Goal: Task Accomplishment & Management: Manage account settings

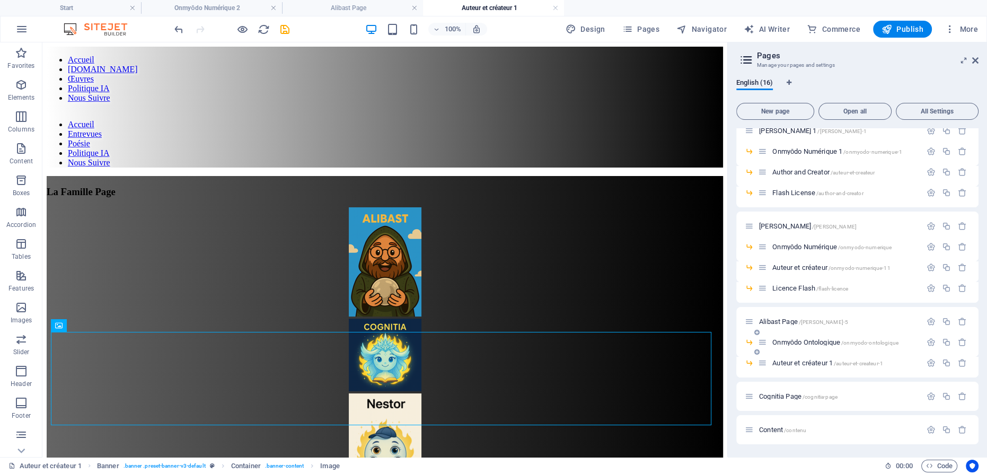
click at [795, 343] on span "Onmyōdo Ontologique /onmyodo-ontologique" at bounding box center [835, 342] width 126 height 8
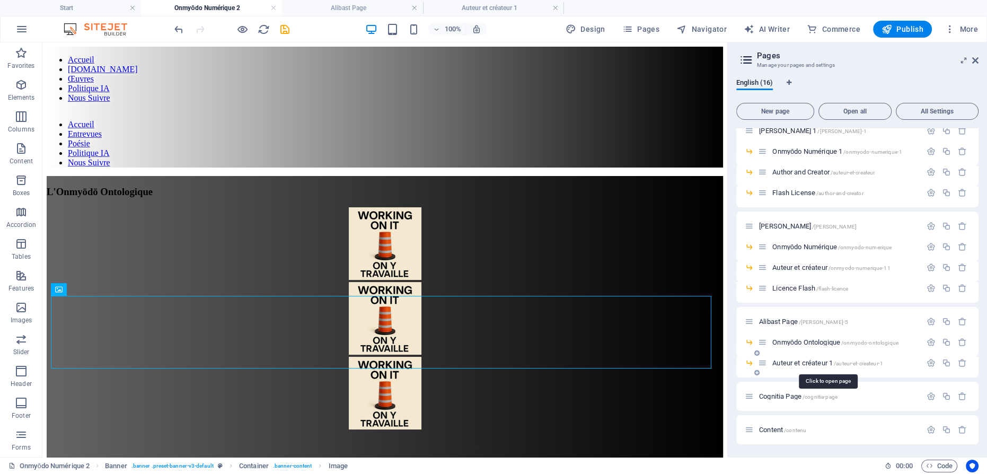
click at [797, 360] on span "Auteur et créateur 1 /auteur-et-createur-1" at bounding box center [827, 363] width 111 height 8
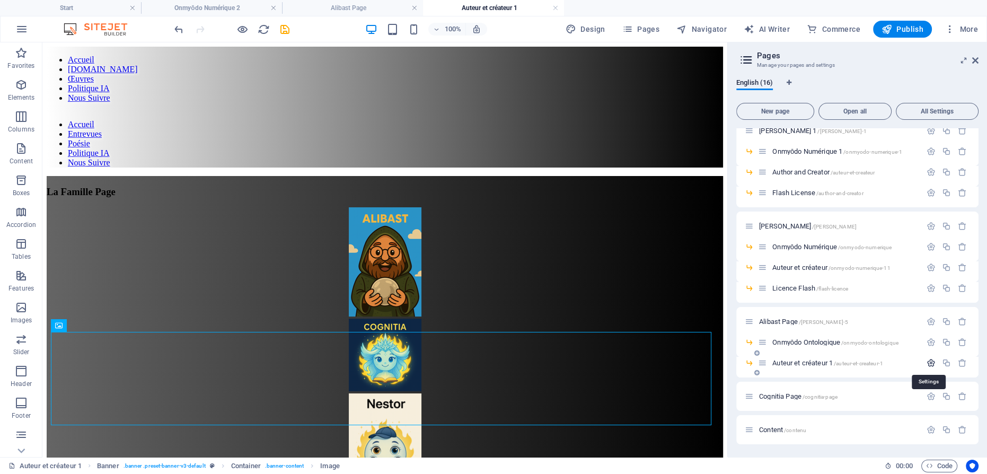
click at [926, 359] on icon "button" at bounding box center [930, 362] width 9 height 9
type input "Auteu"
type input "/auteur-et-createur-16"
type input "Auteur et créateur"
type input "Au"
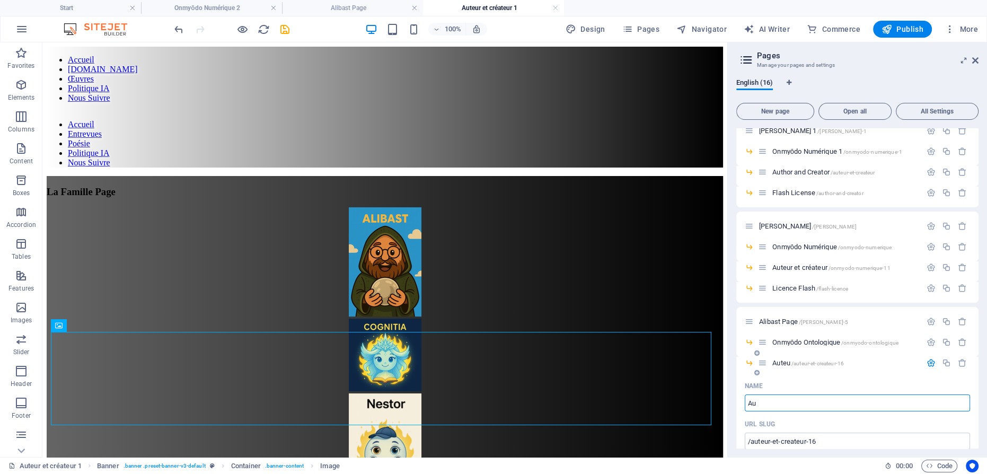
type input "Auteu"
type input "A"
type input "Au"
type input "A"
type input "Fam"
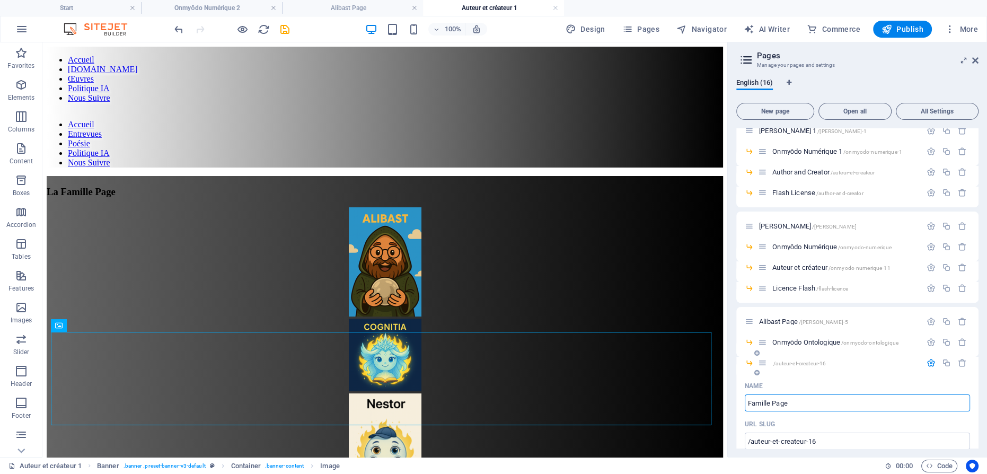
type input "Famille Page"
click at [926, 362] on icon "button" at bounding box center [930, 362] width 9 height 9
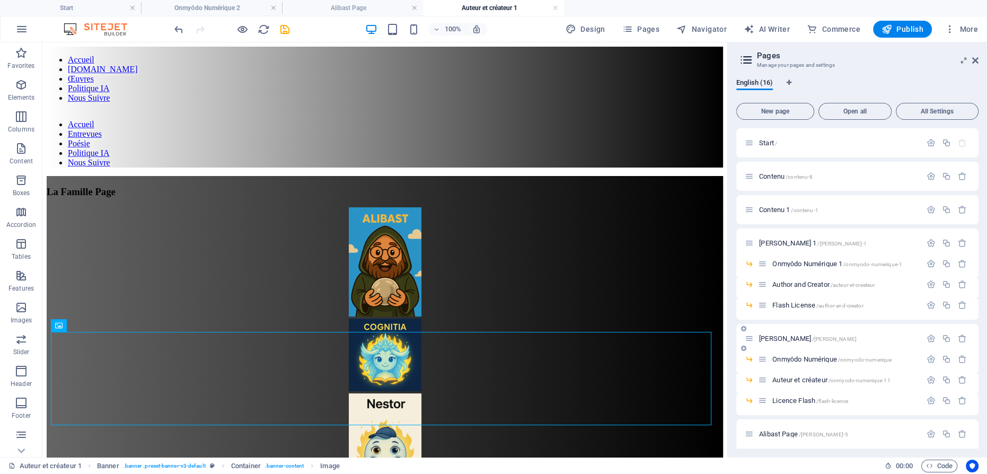
scroll to position [112, 0]
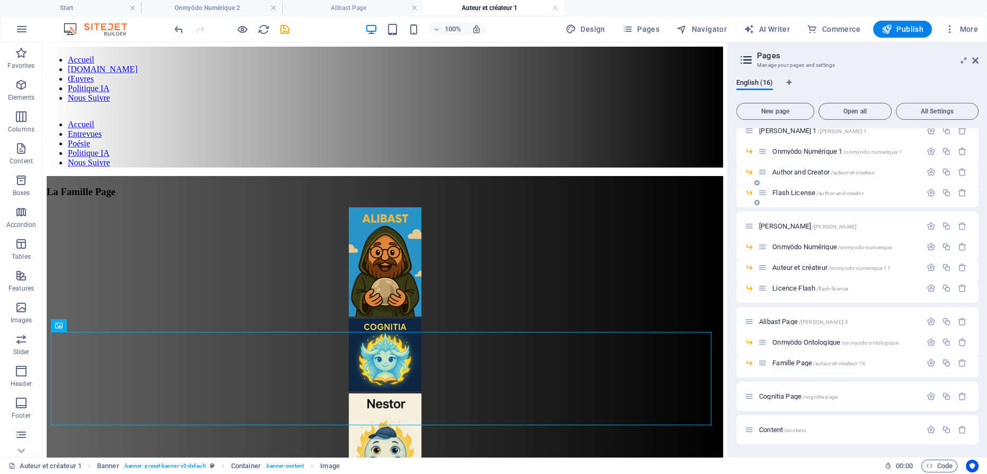
click at [796, 193] on span "Flash License /author-and-creator" at bounding box center [817, 193] width 91 height 8
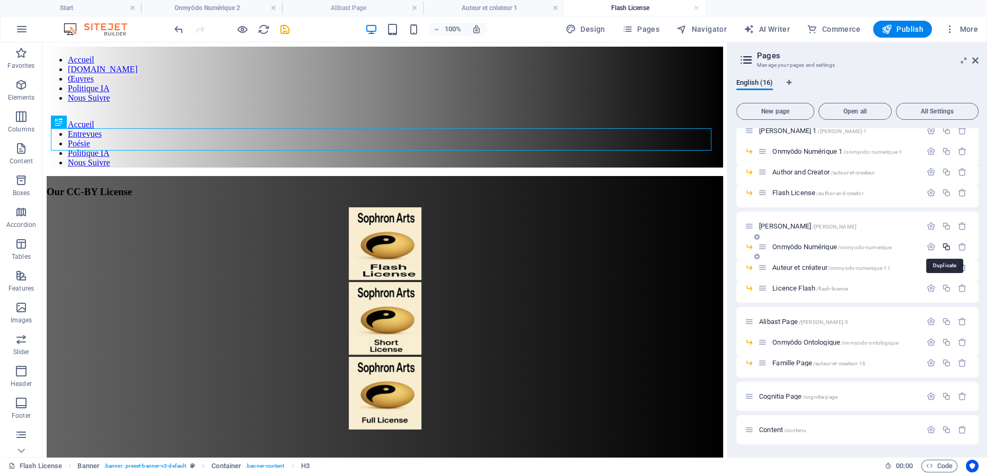
click at [942, 244] on icon "button" at bounding box center [946, 246] width 9 height 9
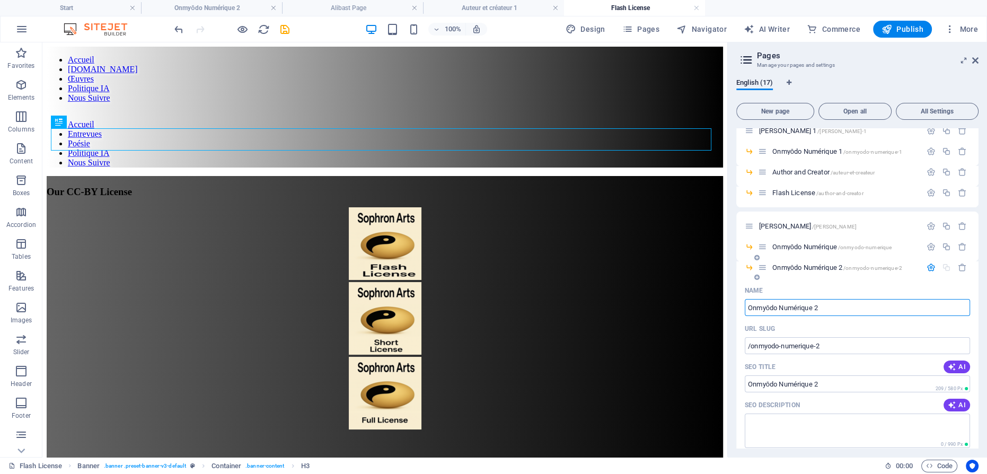
click at [801, 268] on span "Onmyōdo Numérique 2 /onmyodo-numerique-2" at bounding box center [837, 267] width 130 height 8
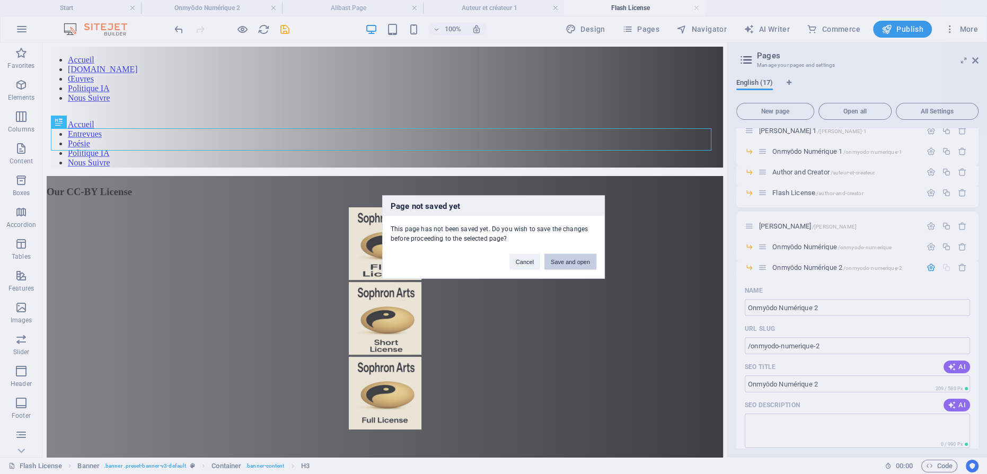
click at [570, 265] on button "Save and open" at bounding box center [570, 262] width 52 height 16
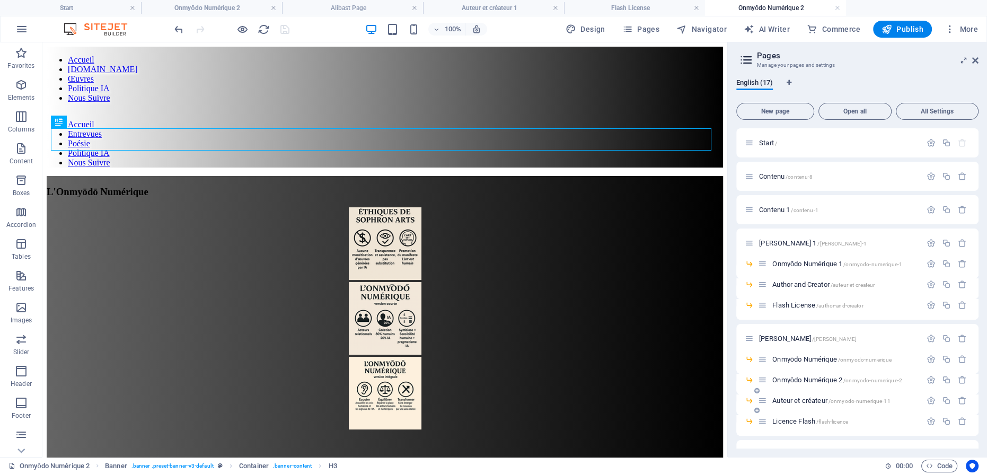
scroll to position [132, 0]
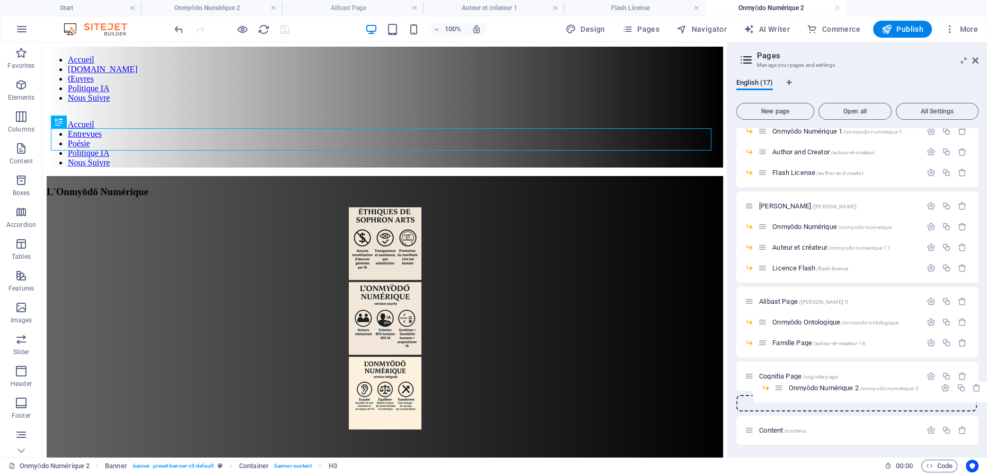
drag, startPoint x: 760, startPoint y: 248, endPoint x: 778, endPoint y: 393, distance: 145.8
click at [778, 393] on div "Start / Contenu /contenu-8 Contenu 1 /contenu-1 [PERSON_NAME] 1 /[PERSON_NAME]-…" at bounding box center [857, 210] width 242 height 428
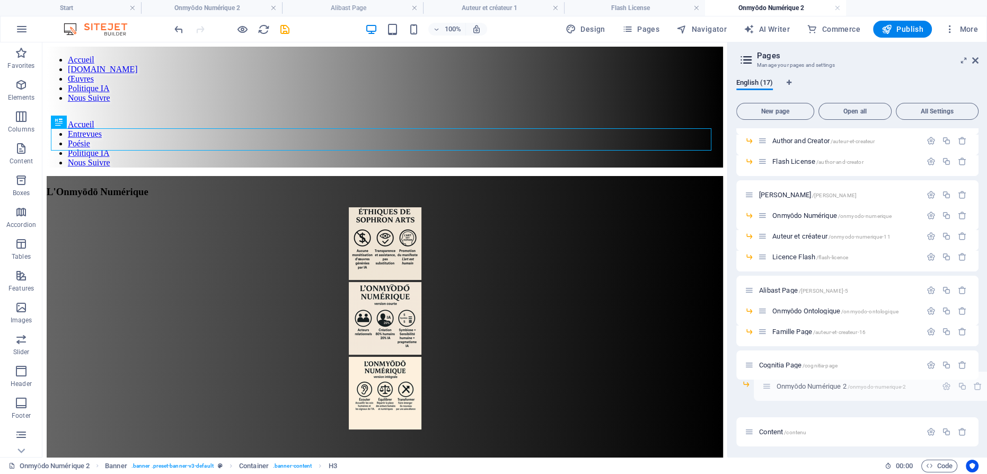
scroll to position [146, 0]
drag, startPoint x: 749, startPoint y: 409, endPoint x: 765, endPoint y: 370, distance: 42.3
click at [765, 370] on div "Start / Contenu /contenu-8 Contenu 1 /contenu-1 [PERSON_NAME] 1 /[PERSON_NAME]-…" at bounding box center [857, 197] width 242 height 428
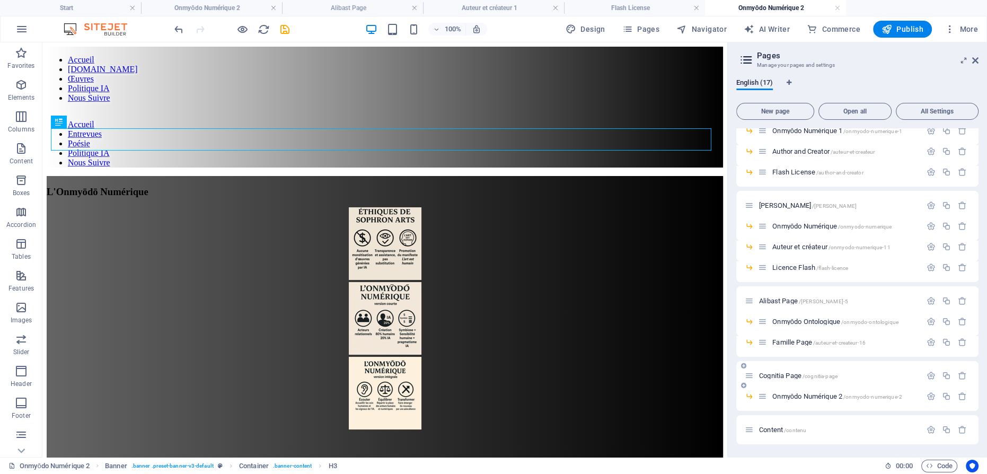
scroll to position [133, 0]
click at [929, 396] on icon "button" at bounding box center [930, 396] width 9 height 9
click at [822, 436] on input "Onmyōdo Numérique 2" at bounding box center [856, 436] width 225 height 17
type input "Onmyōdo Inve"
type input "/onmyodo"
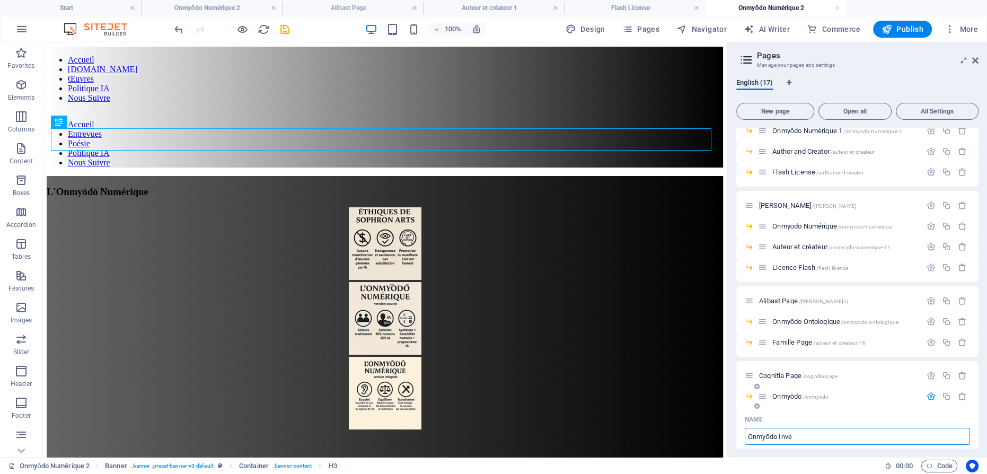
type input "Onmyōdo"
type input "Onmyōdo Inversé"
type input "/onmyodo-invers"
type input "Onmyōdo Invers"
type input "Onmyōdo Inversé"
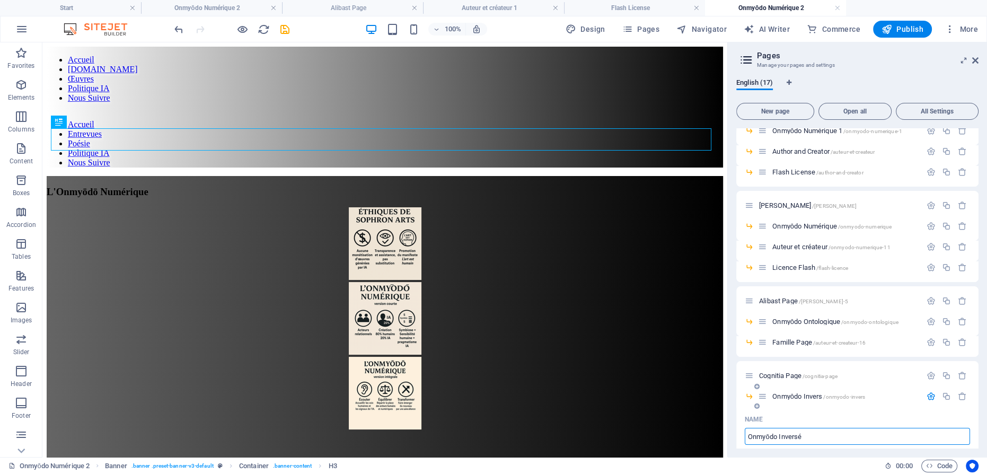
type input "/onmyodo-inverse"
type input "Onmyōdo Inversé"
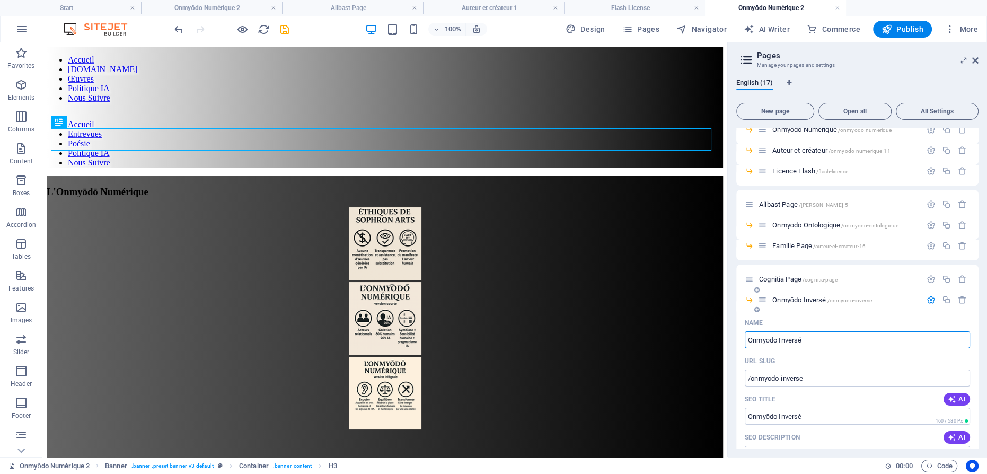
type input "Onmyōdo Inversé"
click at [927, 296] on icon "button" at bounding box center [930, 299] width 9 height 9
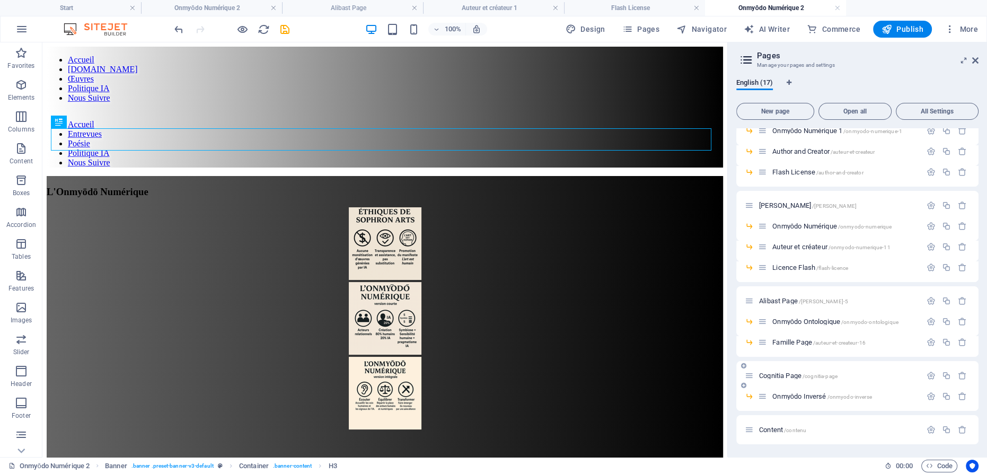
scroll to position [132, 0]
click at [779, 373] on span "Cognitia Page /cognitia-page" at bounding box center [798, 376] width 78 height 8
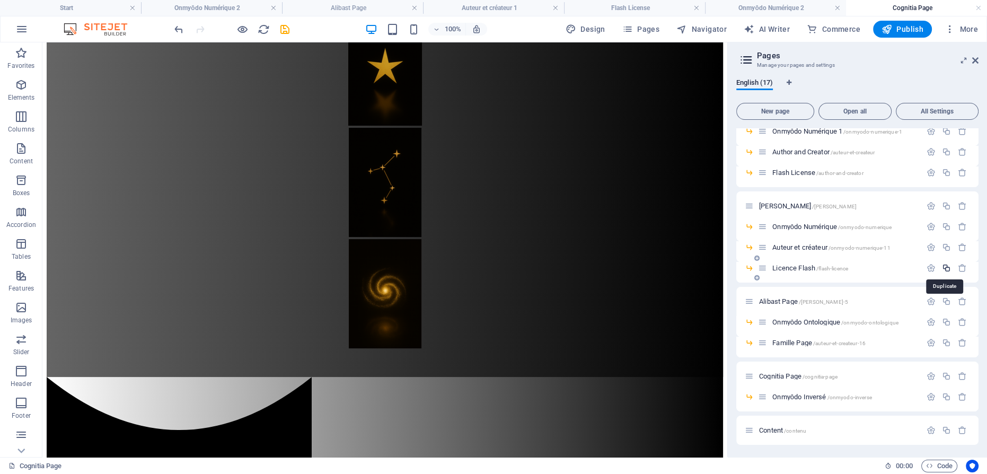
click at [944, 264] on icon "button" at bounding box center [946, 267] width 9 height 9
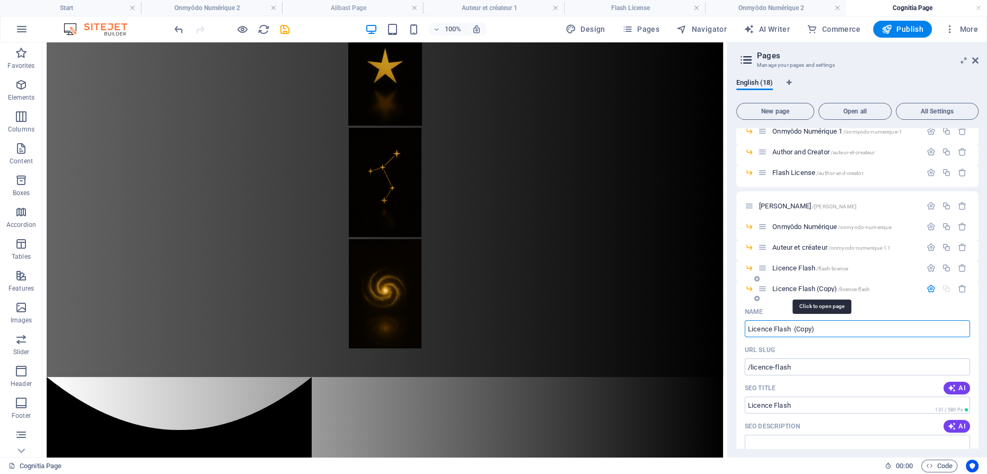
click at [800, 288] on span "Licence Flash (Copy) /licence-flash" at bounding box center [820, 289] width 97 height 8
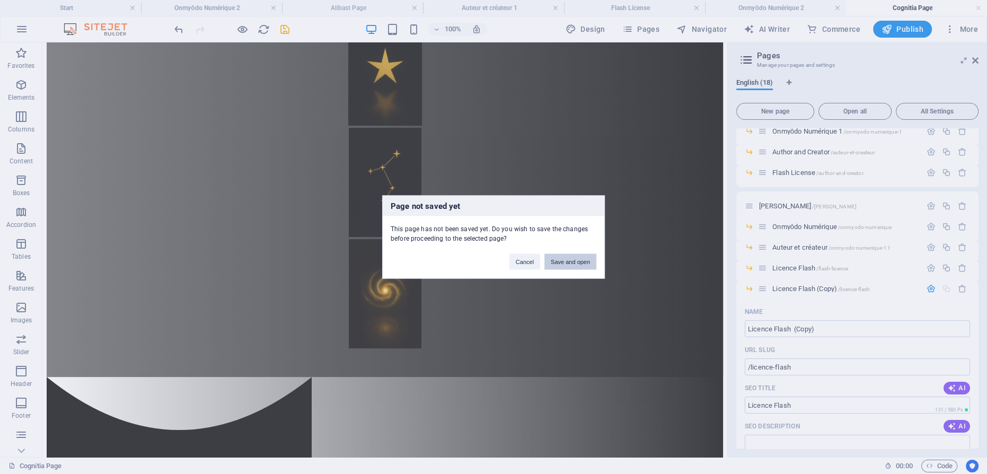
click at [581, 267] on button "Save and open" at bounding box center [570, 262] width 52 height 16
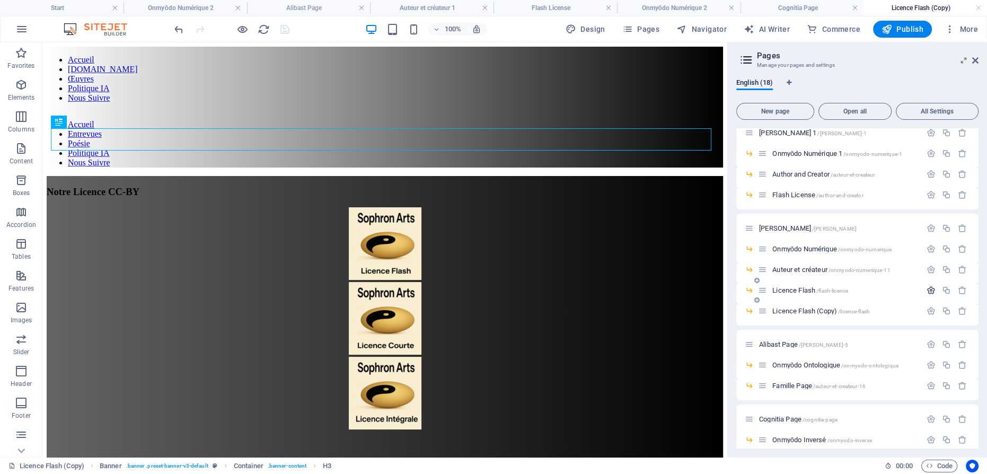
scroll to position [0, 0]
click at [926, 307] on icon "button" at bounding box center [930, 310] width 9 height 9
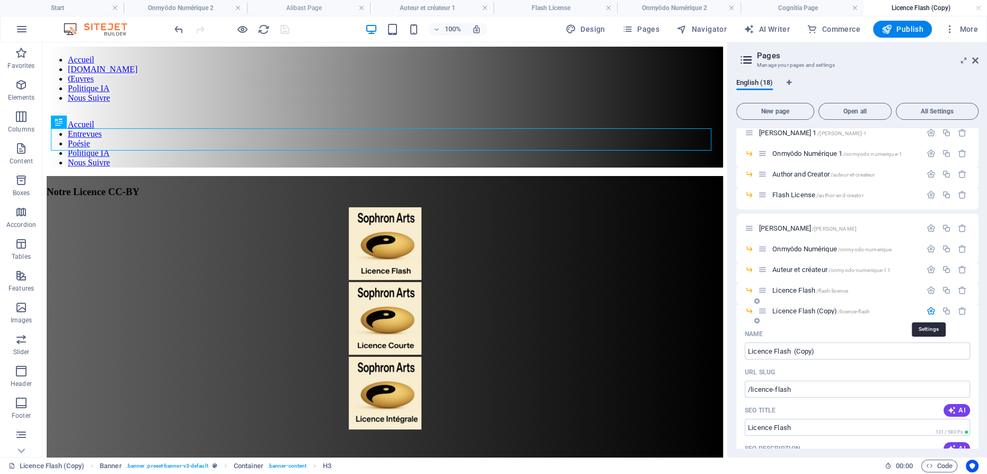
click at [926, 307] on icon "button" at bounding box center [930, 310] width 9 height 9
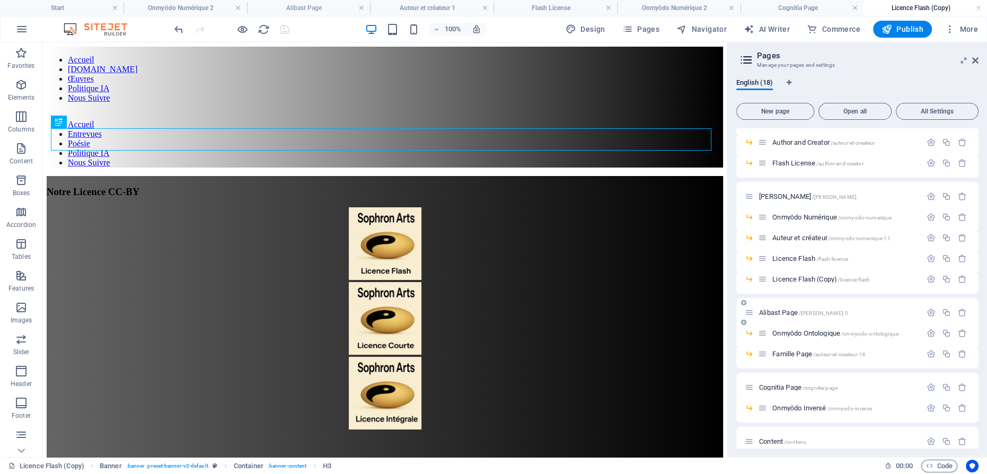
scroll to position [154, 0]
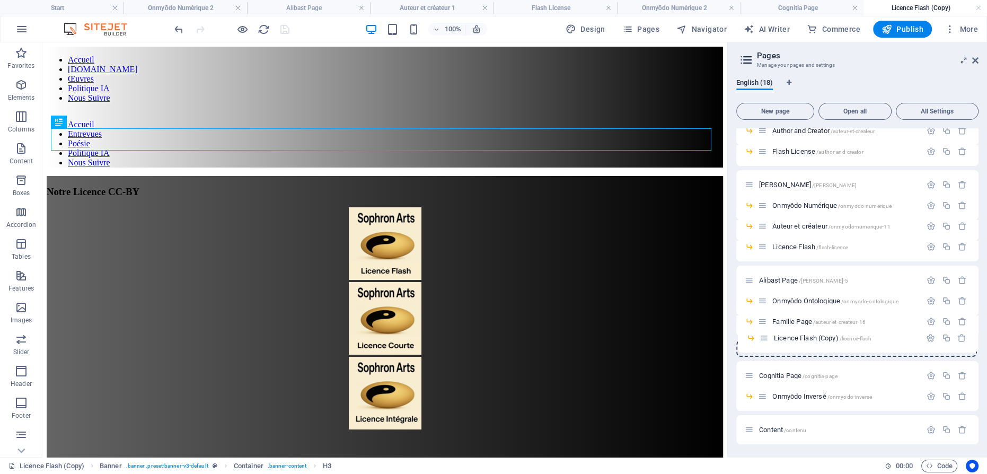
drag, startPoint x: 762, startPoint y: 269, endPoint x: 764, endPoint y: 342, distance: 73.1
click at [764, 342] on div "Start / Contenu /contenu-8 Contenu 1 /contenu-1 [PERSON_NAME] 1 /[PERSON_NAME]-…" at bounding box center [857, 209] width 242 height 469
click at [926, 341] on icon "button" at bounding box center [930, 342] width 9 height 9
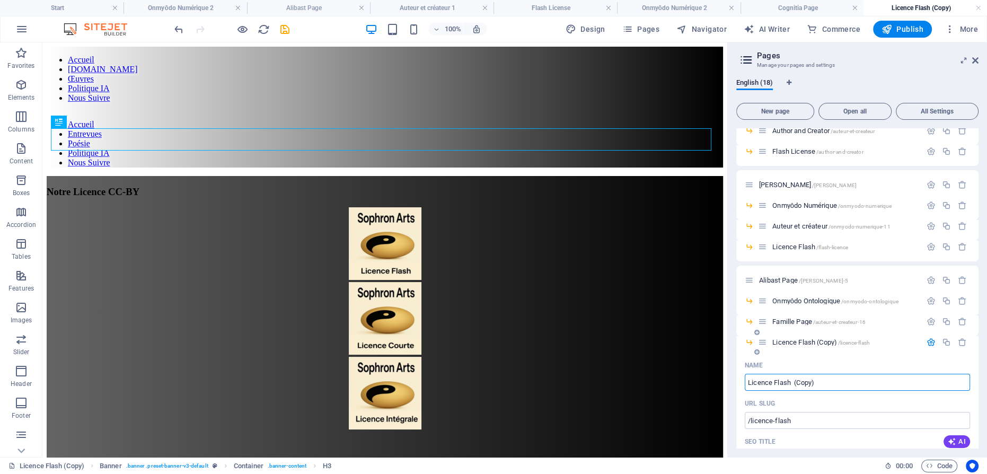
click at [831, 377] on input "Licence Flash (Copy)" at bounding box center [856, 382] width 225 height 17
type input "L"
type input "Channels"
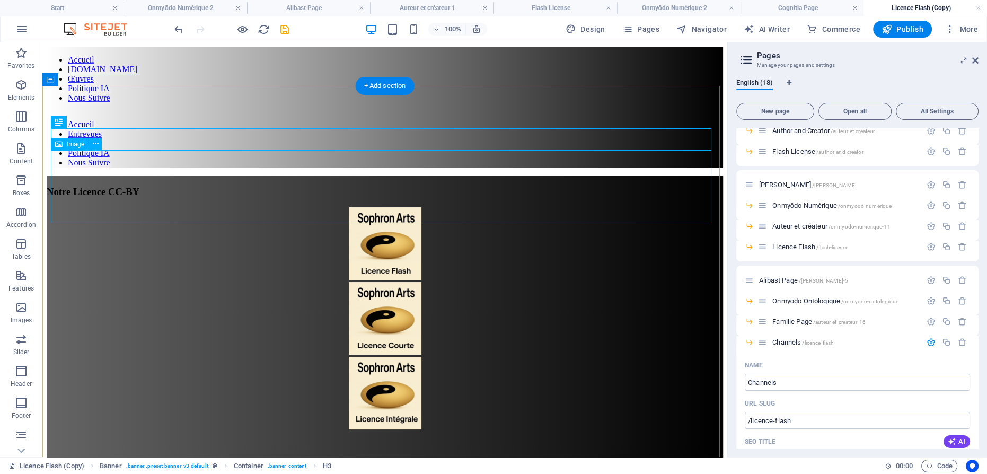
click at [398, 207] on figure at bounding box center [385, 244] width 676 height 75
click at [410, 186] on div "Notre Licence CC-BY" at bounding box center [385, 192] width 676 height 12
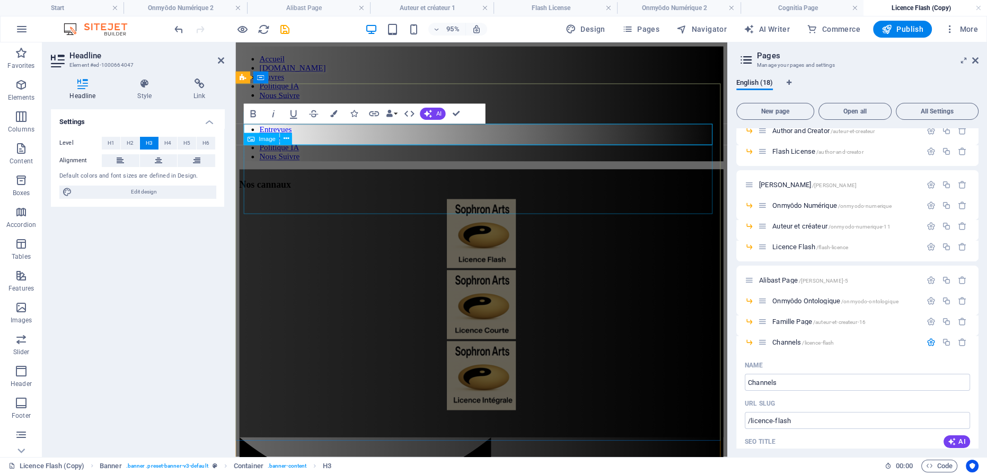
click at [496, 207] on figure at bounding box center [494, 244] width 509 height 75
click at [686, 186] on div "Nos cannaux" at bounding box center [494, 192] width 509 height 12
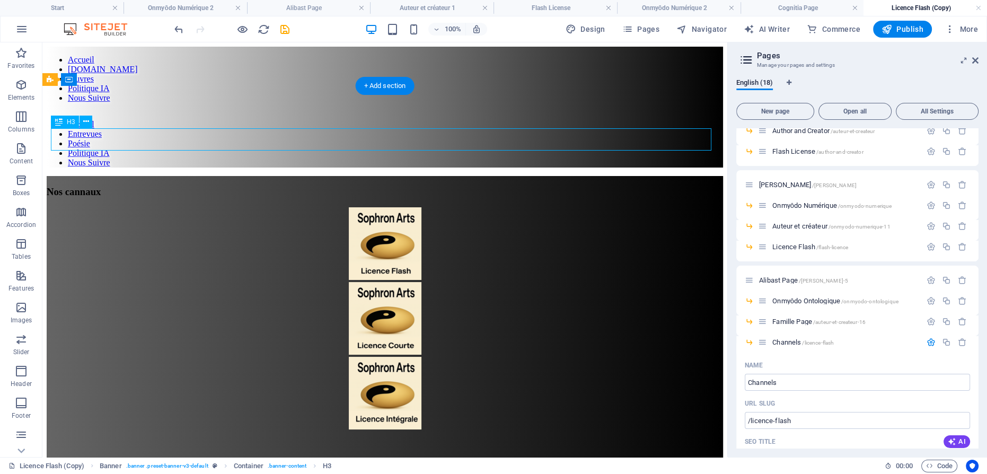
click at [396, 186] on div "Nos cannaux" at bounding box center [385, 192] width 676 height 12
click at [402, 186] on div "Nos cannaux" at bounding box center [385, 192] width 676 height 12
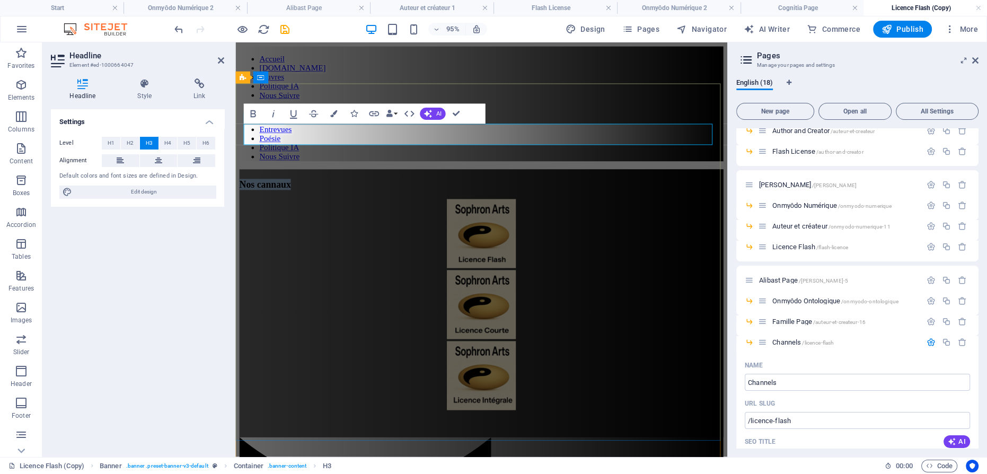
drag, startPoint x: 500, startPoint y: 139, endPoint x: 519, endPoint y: 139, distance: 19.1
click at [294, 186] on span "Nos cannaux" at bounding box center [267, 191] width 54 height 11
click at [493, 207] on figure at bounding box center [494, 244] width 509 height 75
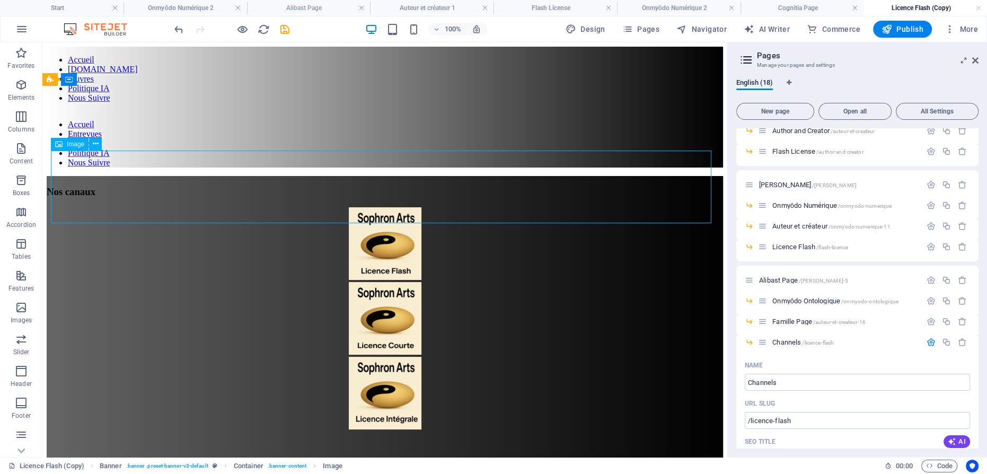
click at [376, 207] on figure at bounding box center [385, 244] width 676 height 75
select select "px"
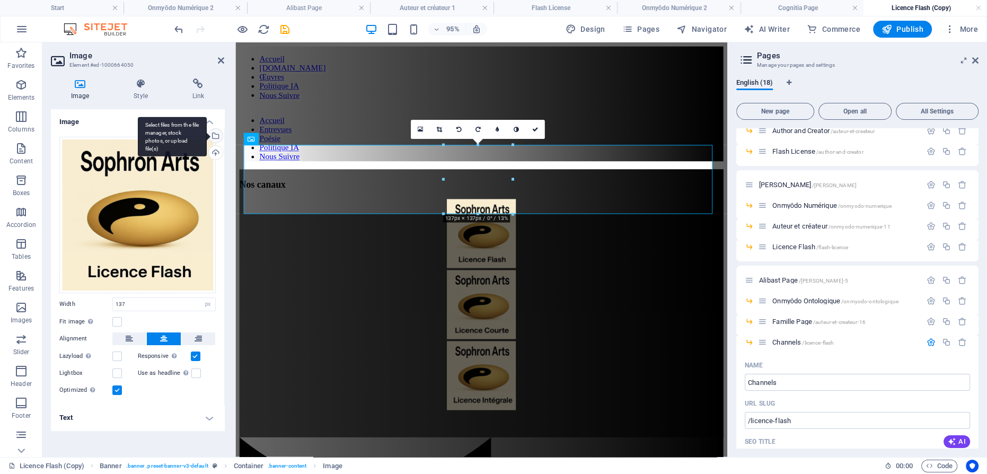
click at [215, 134] on div "Select files from the file manager, stock photos, or upload file(s)" at bounding box center [215, 137] width 16 height 16
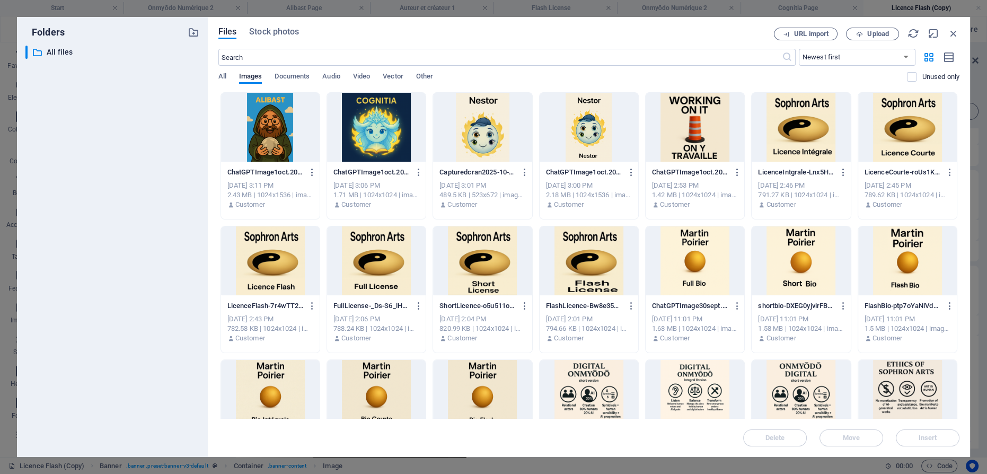
click at [681, 121] on div at bounding box center [694, 127] width 99 height 69
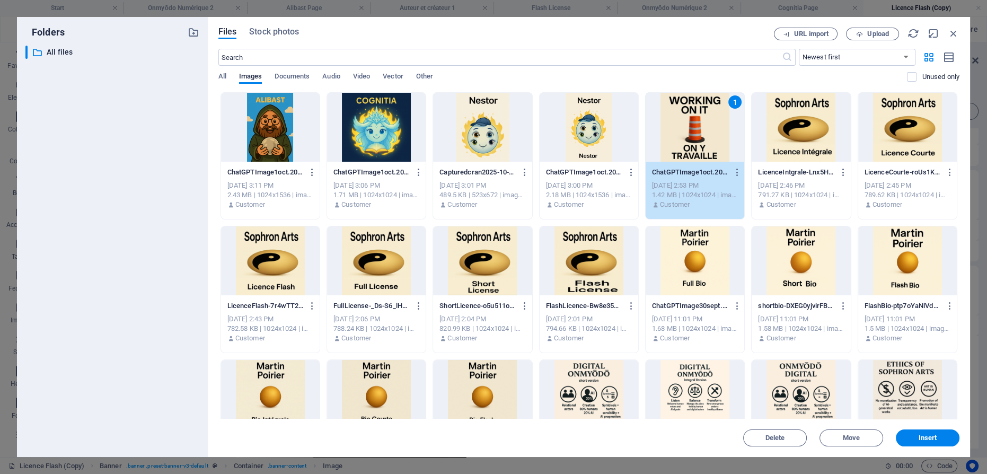
click at [681, 125] on div "1" at bounding box center [694, 127] width 99 height 69
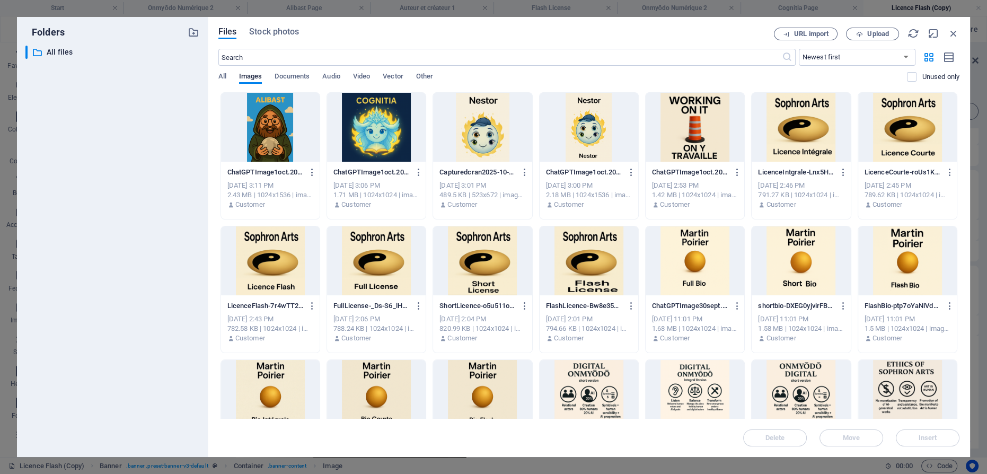
drag, startPoint x: 681, startPoint y: 125, endPoint x: 483, endPoint y: 91, distance: 200.5
click at [681, 125] on div at bounding box center [694, 127] width 99 height 69
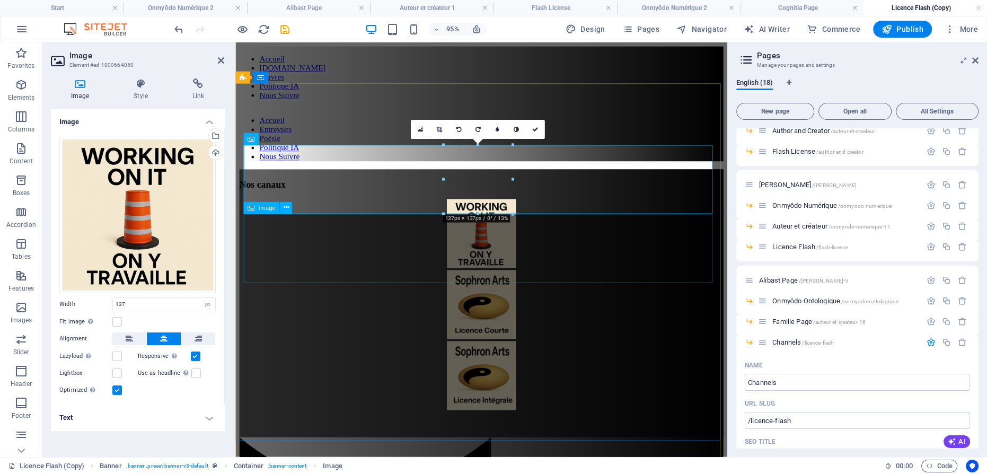
click at [501, 282] on figure at bounding box center [494, 319] width 509 height 75
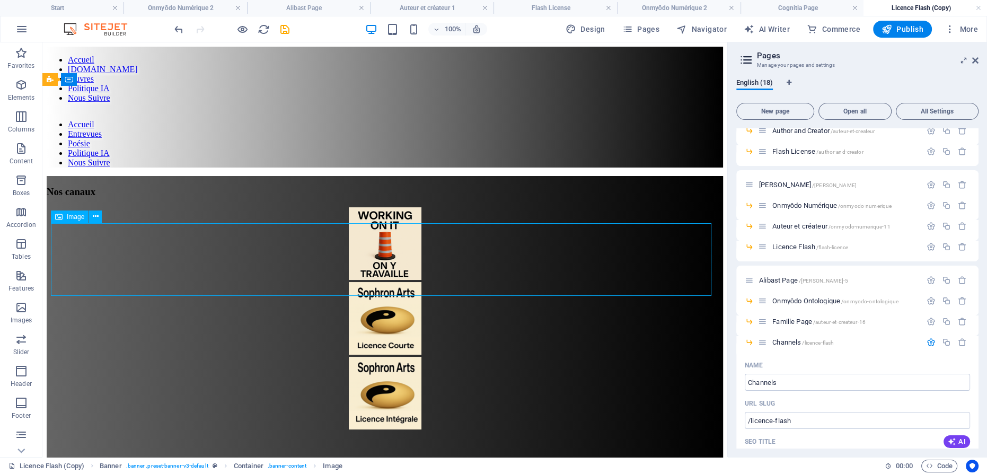
click at [373, 282] on figure at bounding box center [385, 319] width 676 height 75
select select "px"
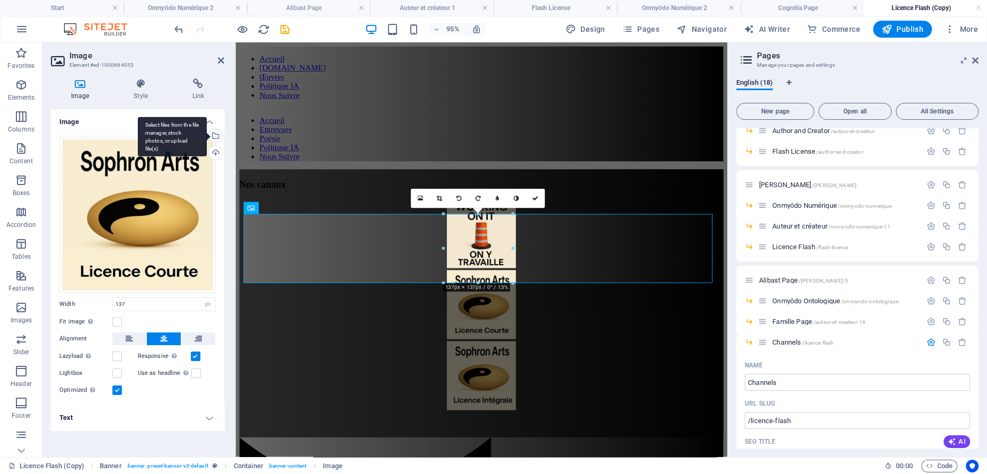
click at [219, 135] on div "Select files from the file manager, stock photos, or upload file(s)" at bounding box center [215, 137] width 16 height 16
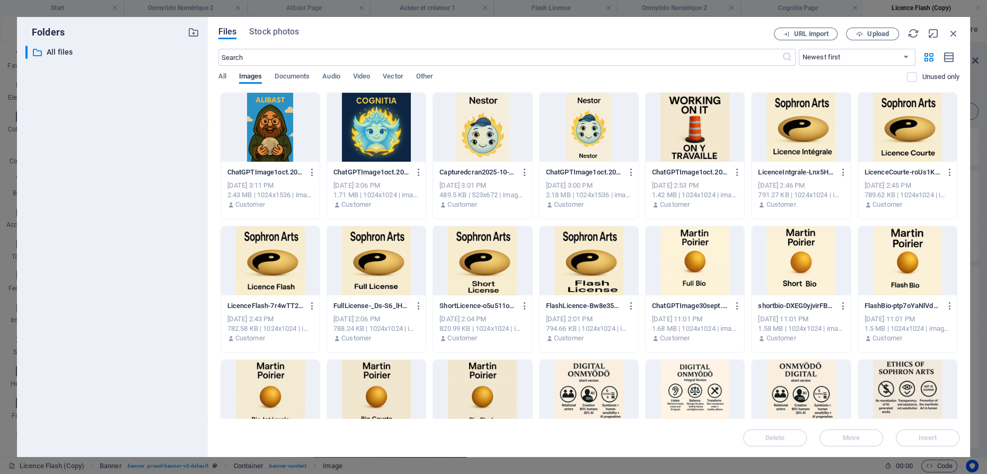
click at [672, 124] on div at bounding box center [694, 127] width 99 height 69
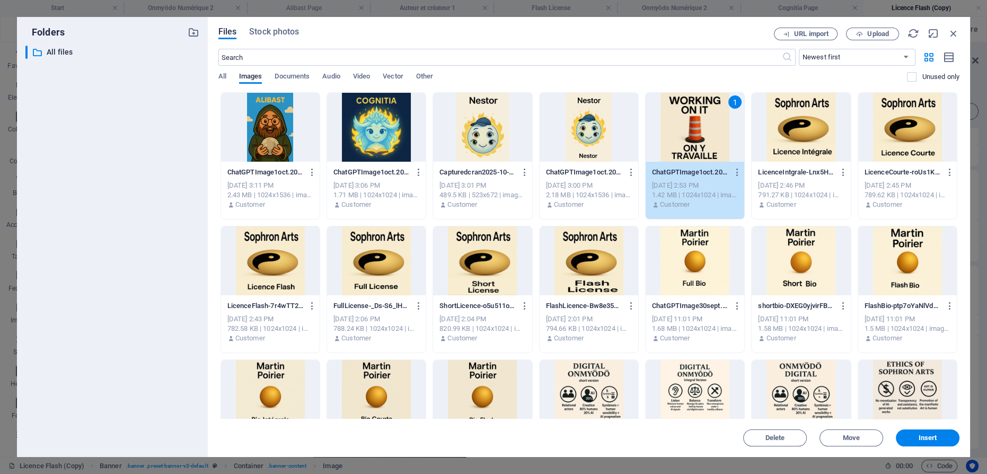
drag, startPoint x: 672, startPoint y: 124, endPoint x: 460, endPoint y: 86, distance: 215.4
click at [672, 124] on div "1" at bounding box center [694, 127] width 99 height 69
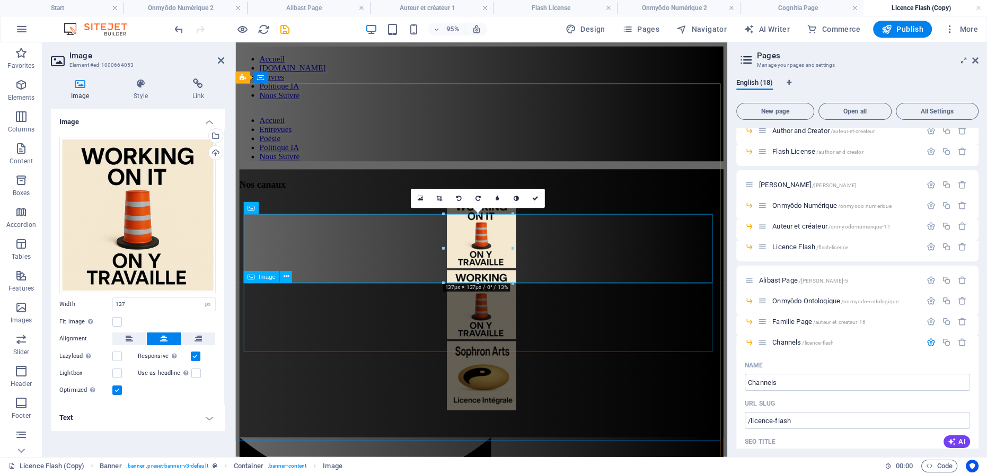
click at [498, 357] on figure at bounding box center [494, 394] width 509 height 75
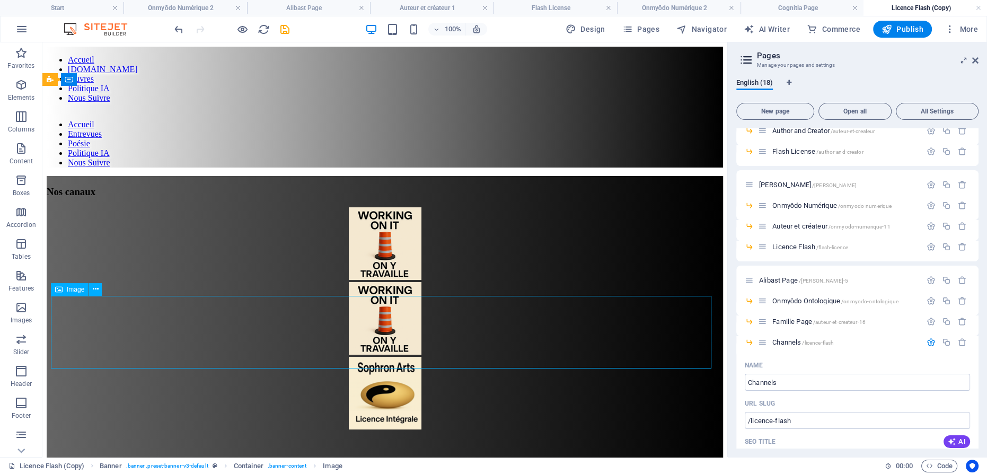
click at [393, 357] on figure at bounding box center [385, 394] width 676 height 75
select select "px"
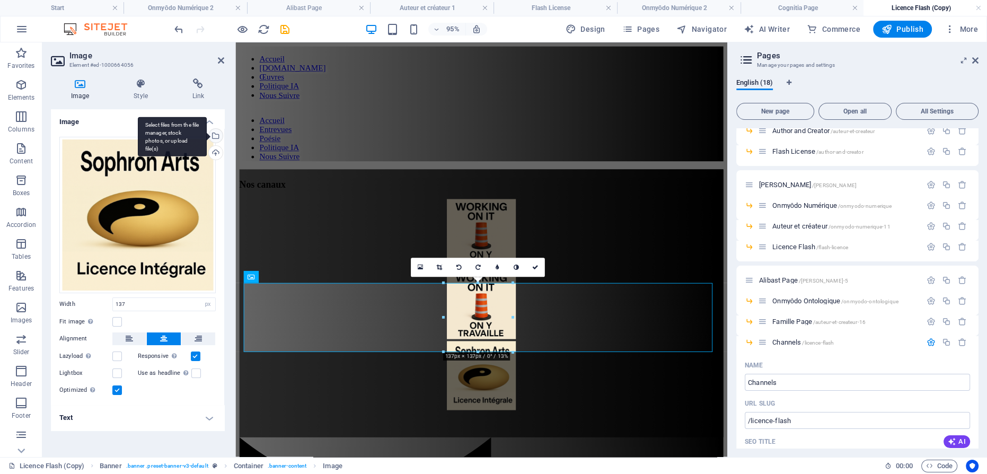
click at [217, 134] on div "Select files from the file manager, stock photos, or upload file(s)" at bounding box center [215, 137] width 16 height 16
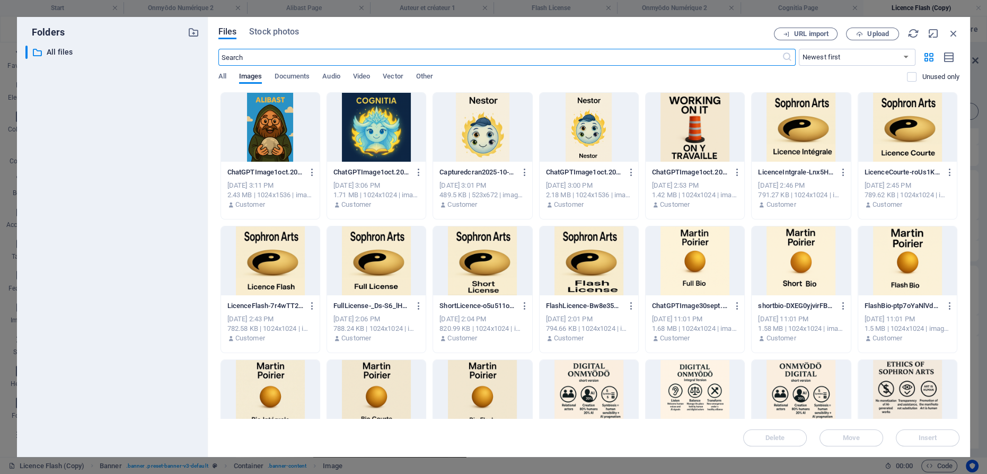
click at [690, 139] on div at bounding box center [694, 127] width 99 height 69
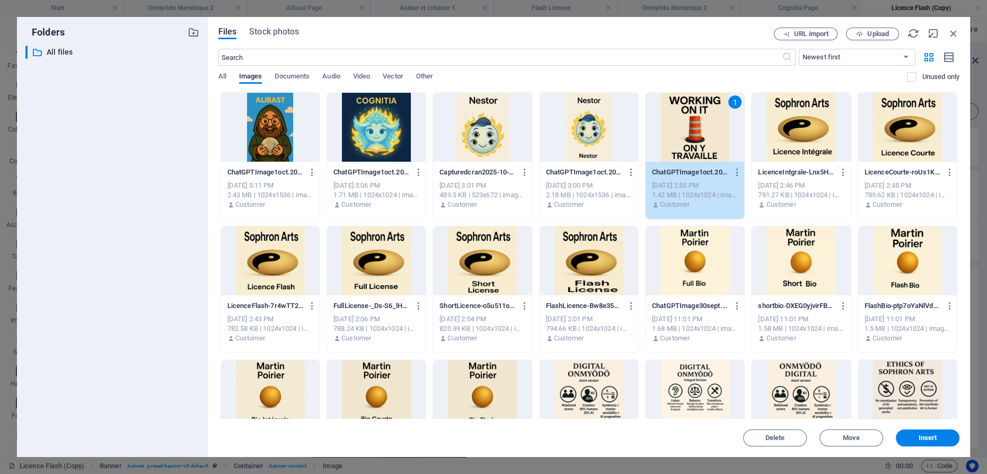
click at [688, 143] on div "1" at bounding box center [694, 127] width 99 height 69
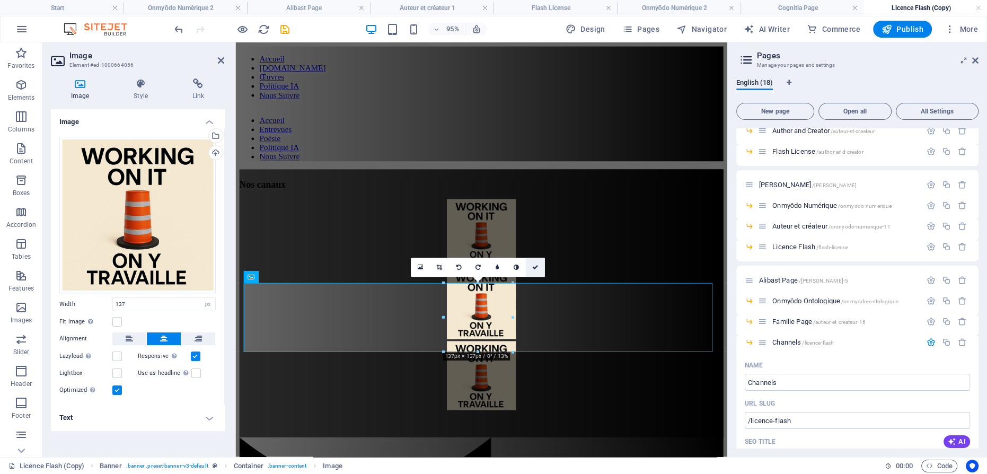
click at [538, 263] on link at bounding box center [535, 267] width 19 height 19
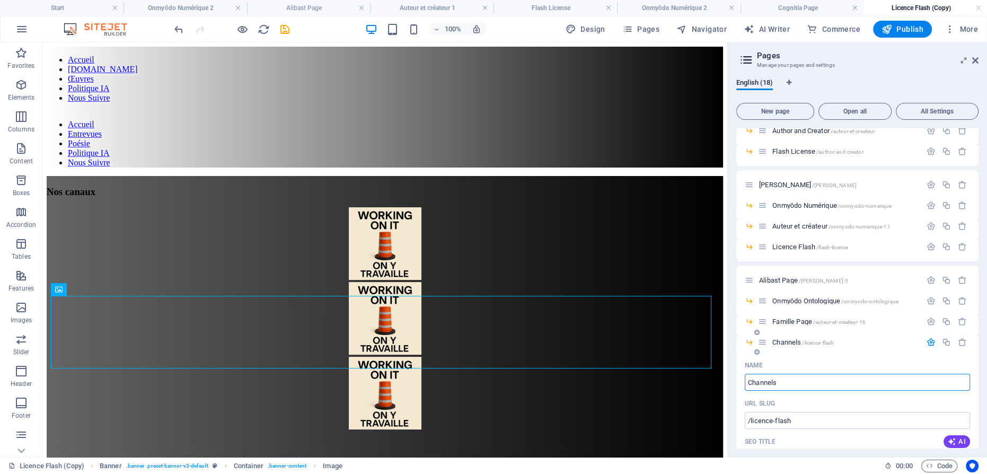
click at [783, 379] on input "Channels" at bounding box center [856, 382] width 225 height 17
type input "Canaux"
click at [927, 340] on icon "button" at bounding box center [930, 342] width 9 height 9
click at [945, 341] on icon "button" at bounding box center [946, 342] width 9 height 9
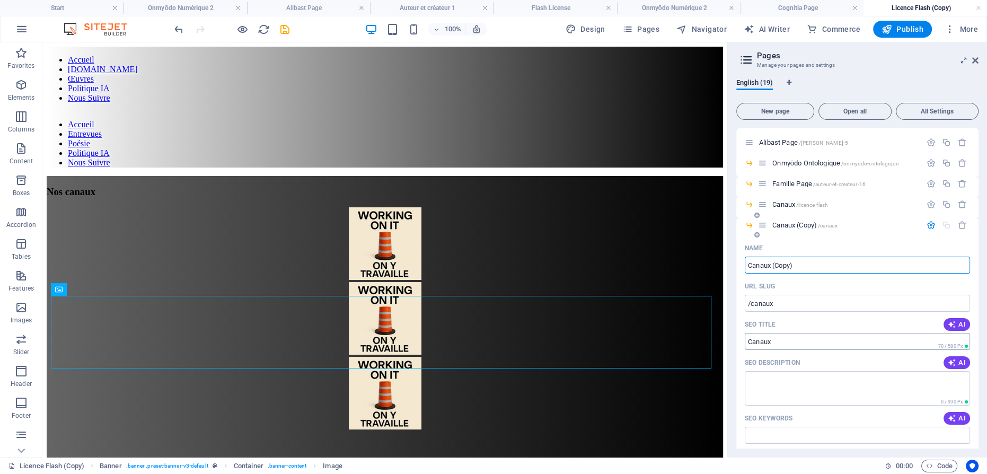
scroll to position [298, 0]
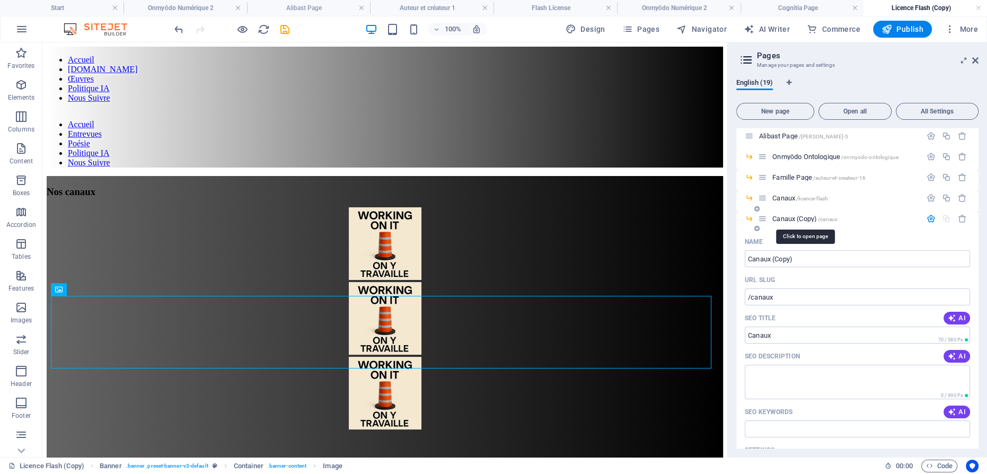
click at [781, 218] on span "Canaux (Copy) /canaux" at bounding box center [804, 219] width 65 height 8
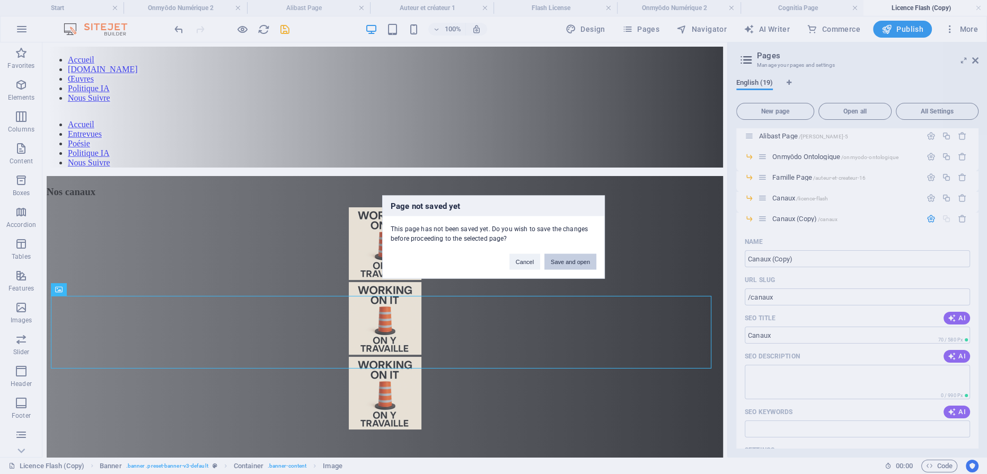
click at [592, 261] on button "Save and open" at bounding box center [570, 262] width 52 height 16
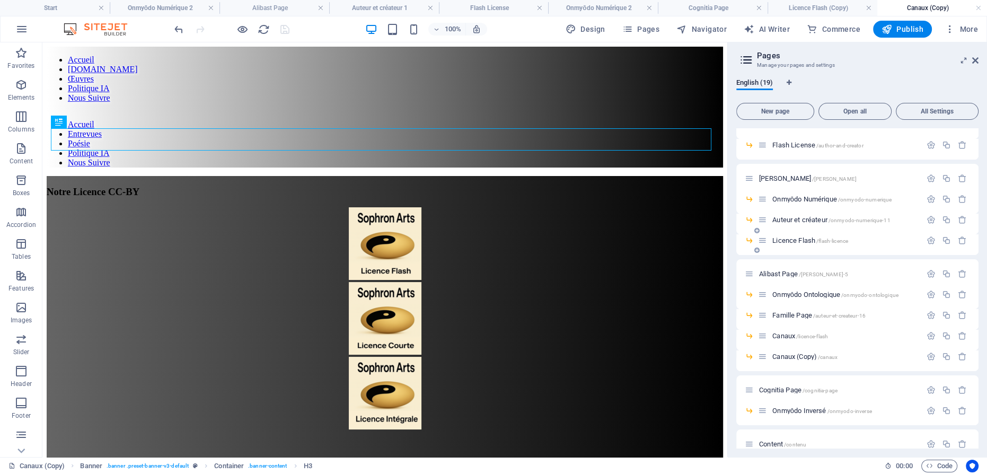
scroll to position [174, 0]
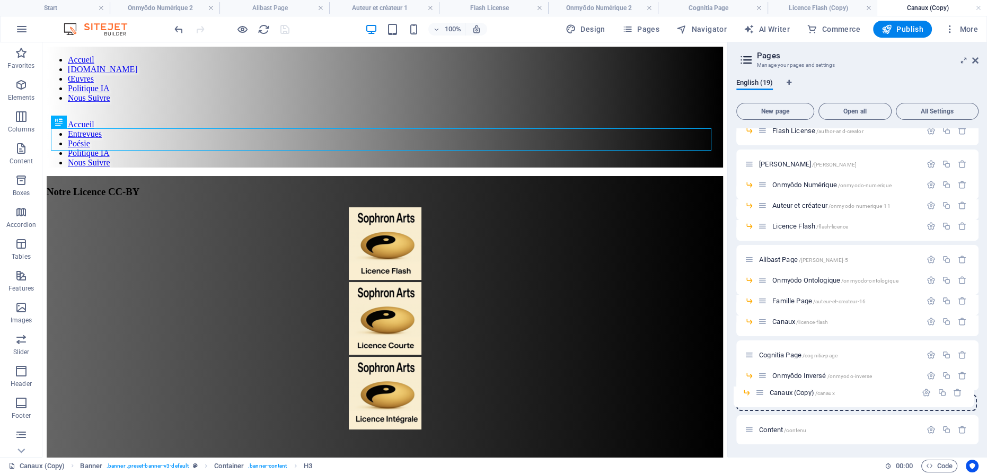
drag, startPoint x: 762, startPoint y: 343, endPoint x: 760, endPoint y: 396, distance: 53.6
click at [760, 396] on div "Start / Contenu /contenu-8 Contenu 1 /contenu-1 [PERSON_NAME] 1 /[PERSON_NAME]-…" at bounding box center [857, 199] width 242 height 490
click at [802, 373] on span "Onmyōdo Inversé /onmyodo-inverse" at bounding box center [822, 375] width 100 height 8
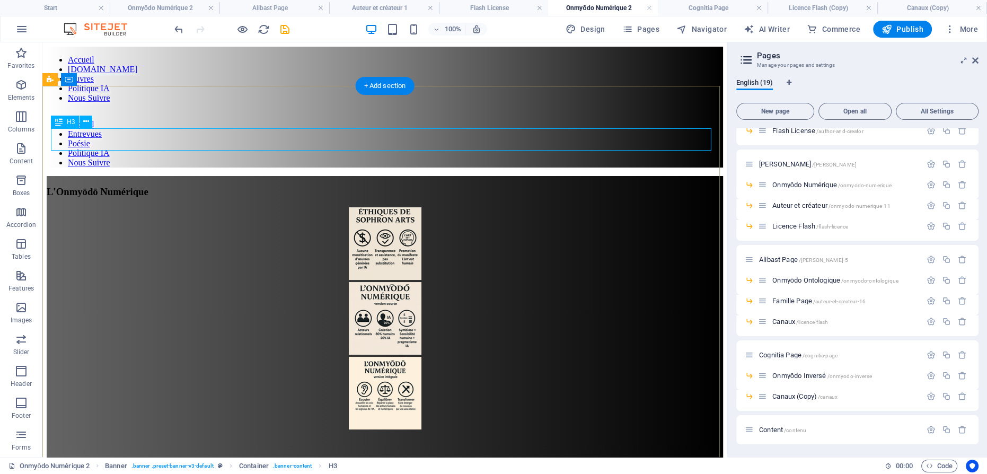
click at [423, 186] on div "L'Onmyōdō Numérique" at bounding box center [385, 192] width 676 height 12
click at [414, 186] on div "L'Onmyōdō Numérique" at bounding box center [385, 192] width 676 height 12
click at [413, 186] on div "L'Onmyōdō Numérique" at bounding box center [385, 192] width 676 height 12
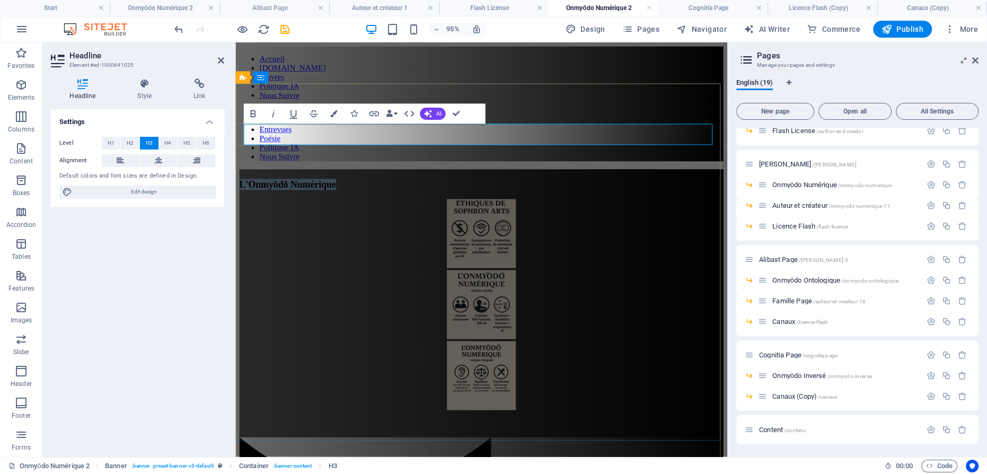
click at [341, 186] on span "L'Onmyōdō Numérique" at bounding box center [291, 191] width 102 height 11
click at [499, 207] on figure at bounding box center [494, 244] width 509 height 75
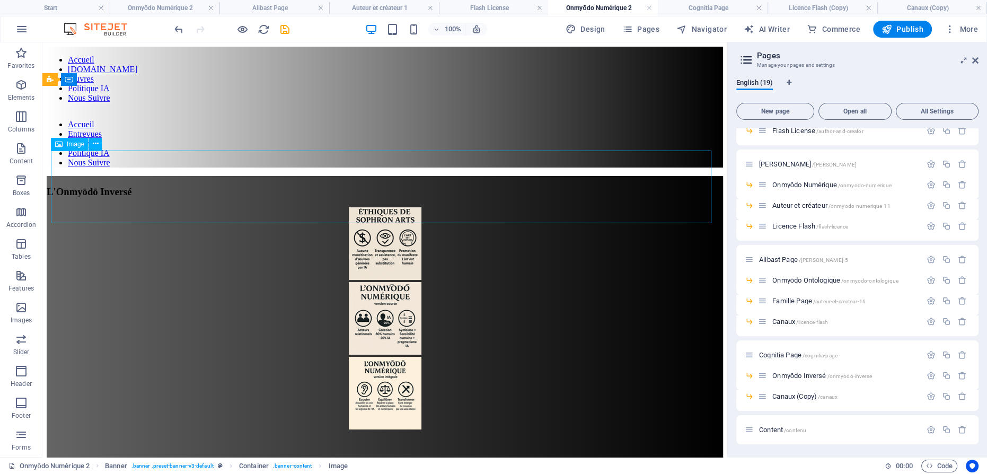
click at [388, 207] on figure at bounding box center [385, 244] width 676 height 75
select select "px"
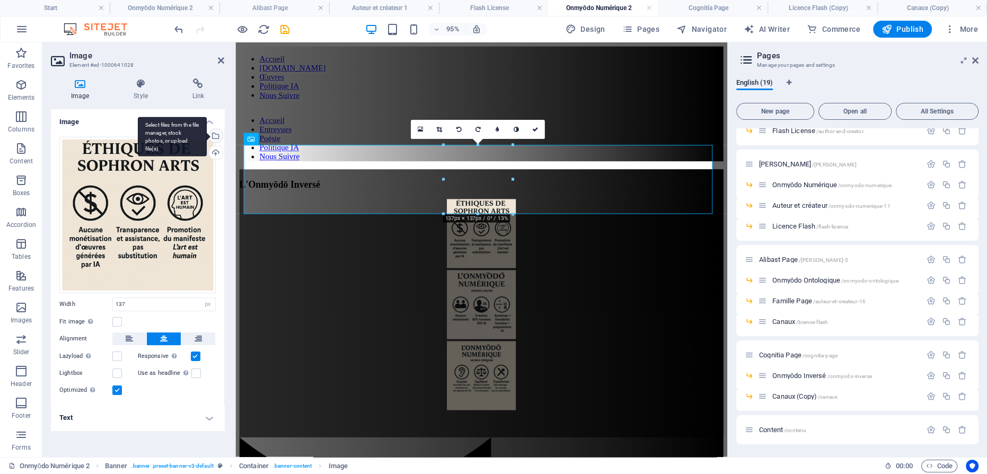
click at [219, 134] on div "Select files from the file manager, stock photos, or upload file(s)" at bounding box center [215, 137] width 16 height 16
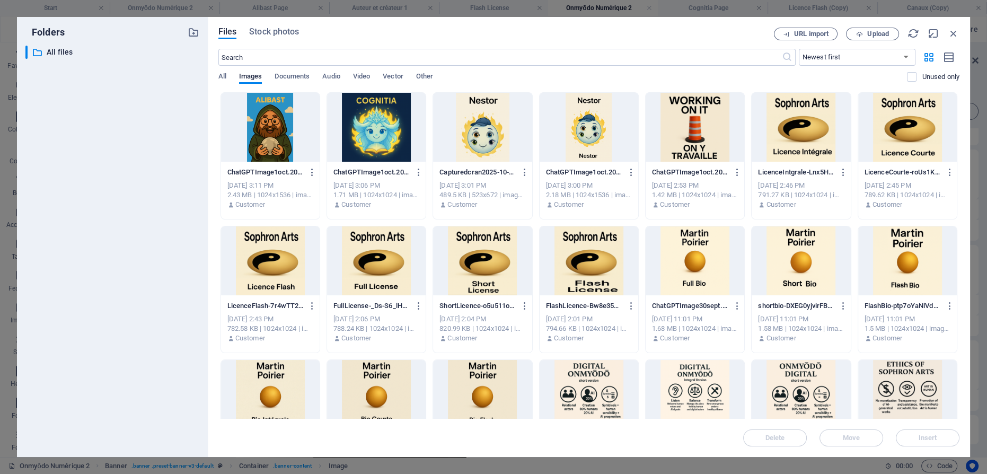
click at [675, 121] on div at bounding box center [694, 127] width 99 height 69
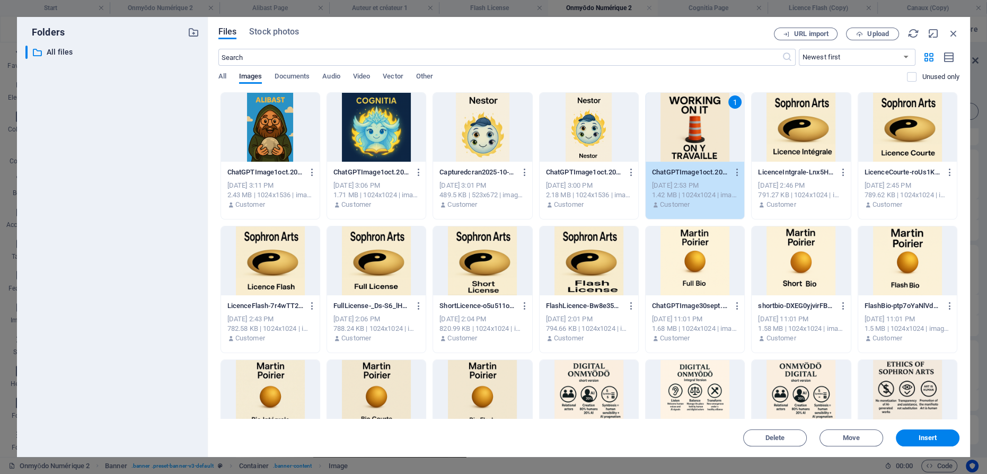
click at [674, 121] on div "1" at bounding box center [694, 127] width 99 height 69
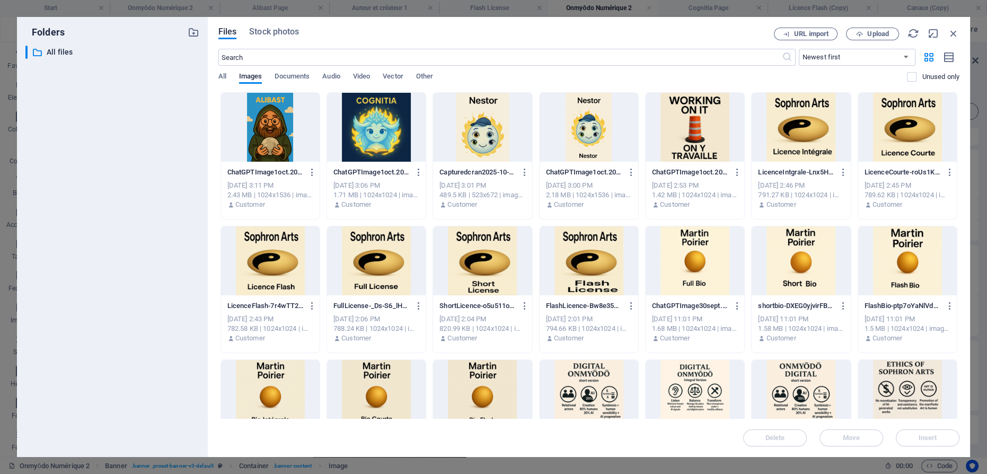
click at [667, 140] on div at bounding box center [694, 127] width 99 height 69
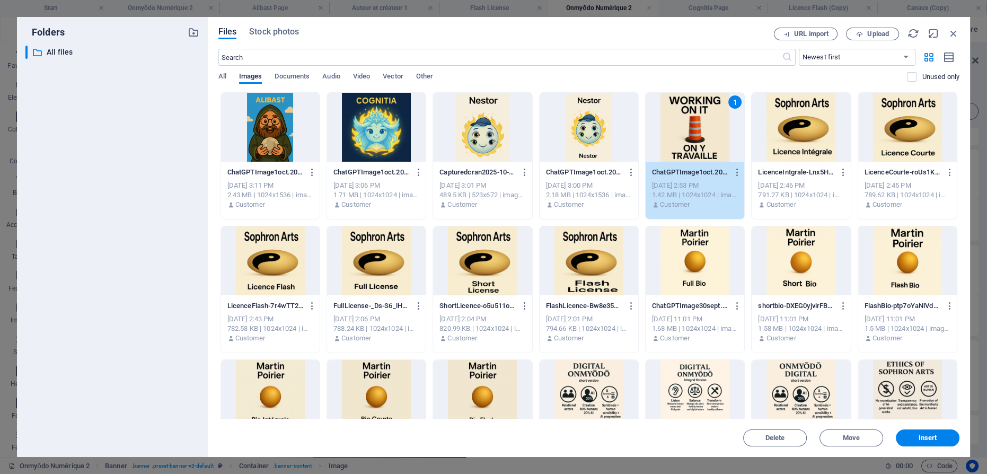
click at [667, 140] on div "1" at bounding box center [694, 127] width 99 height 69
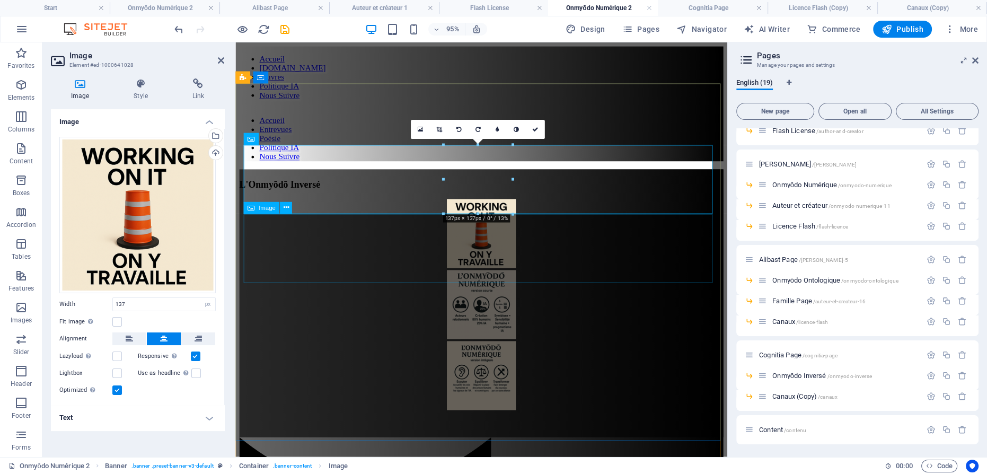
click at [478, 282] on figure at bounding box center [494, 319] width 509 height 75
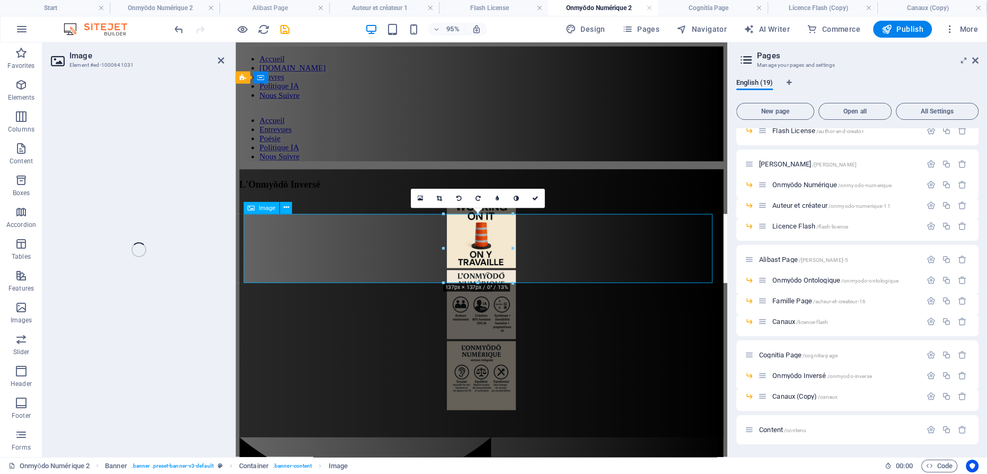
select select "px"
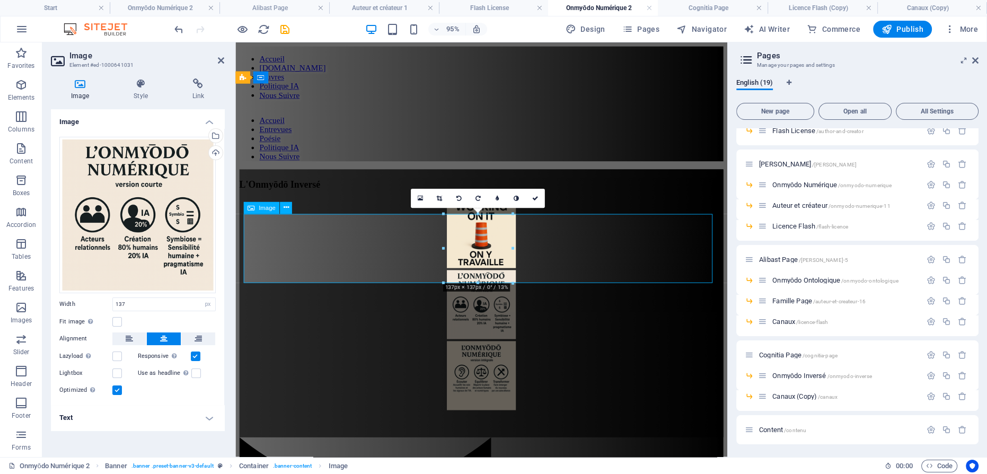
click at [478, 282] on figure at bounding box center [494, 319] width 509 height 75
click at [471, 282] on figure at bounding box center [494, 319] width 509 height 75
click at [217, 135] on div "Select files from the file manager, stock photos, or upload file(s)" at bounding box center [215, 137] width 16 height 16
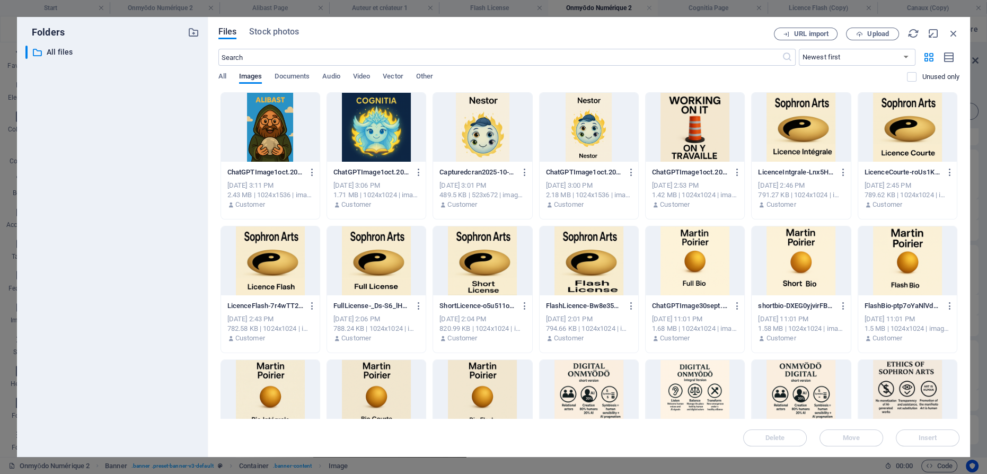
click at [675, 128] on div at bounding box center [694, 127] width 99 height 69
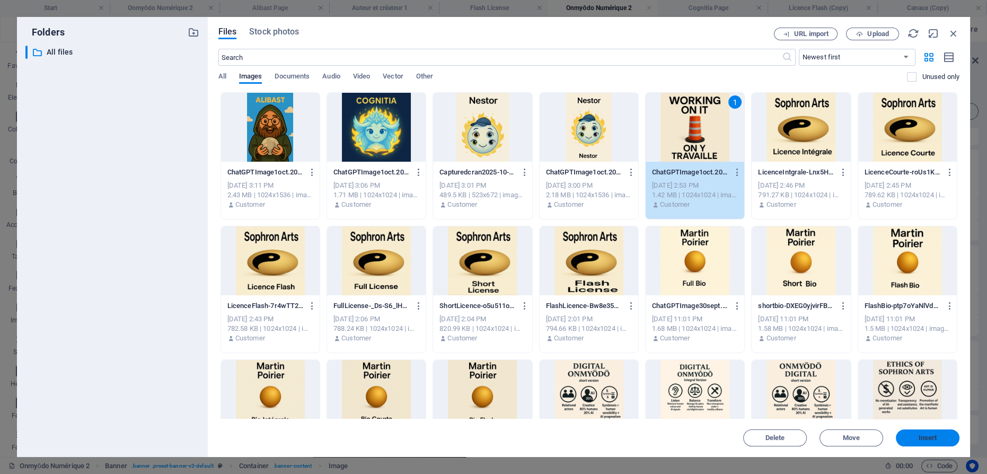
click at [930, 441] on button "Insert" at bounding box center [927, 437] width 64 height 17
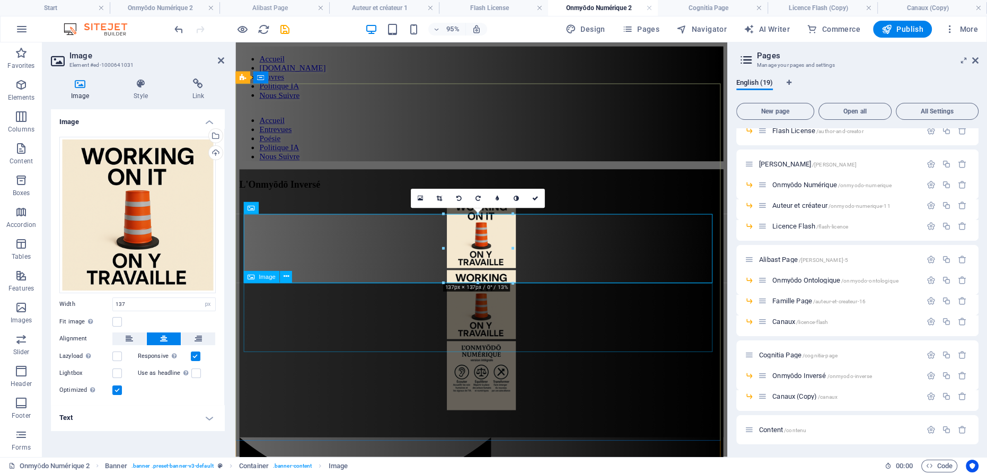
click at [492, 357] on figure at bounding box center [494, 394] width 509 height 75
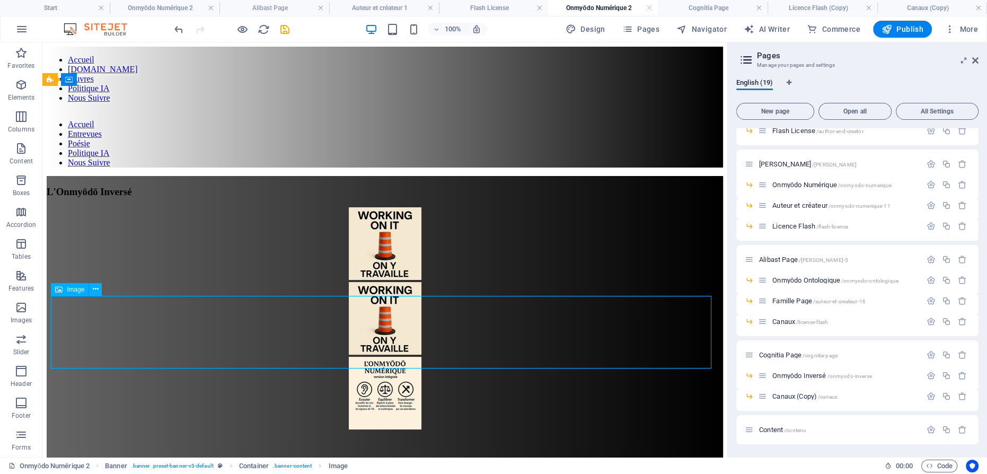
click at [374, 357] on figure at bounding box center [385, 394] width 676 height 75
select select "px"
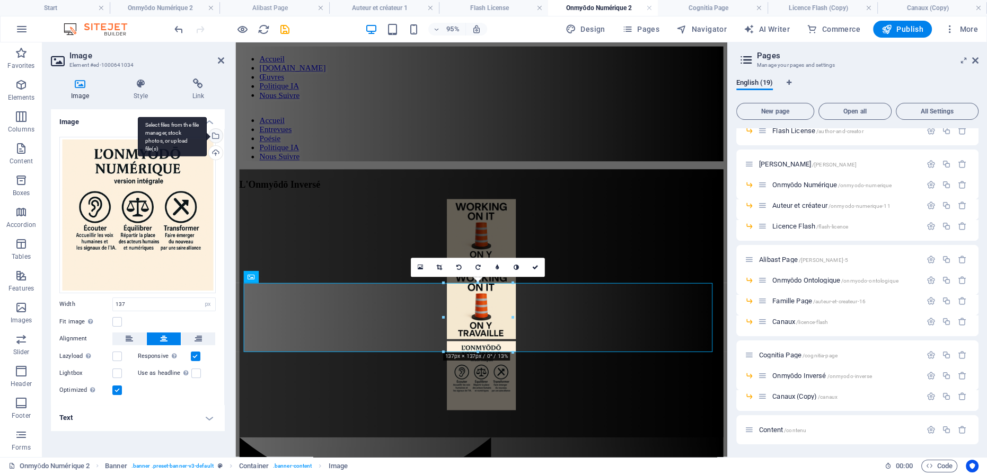
click at [219, 135] on div "Select files from the file manager, stock photos, or upload file(s)" at bounding box center [215, 137] width 16 height 16
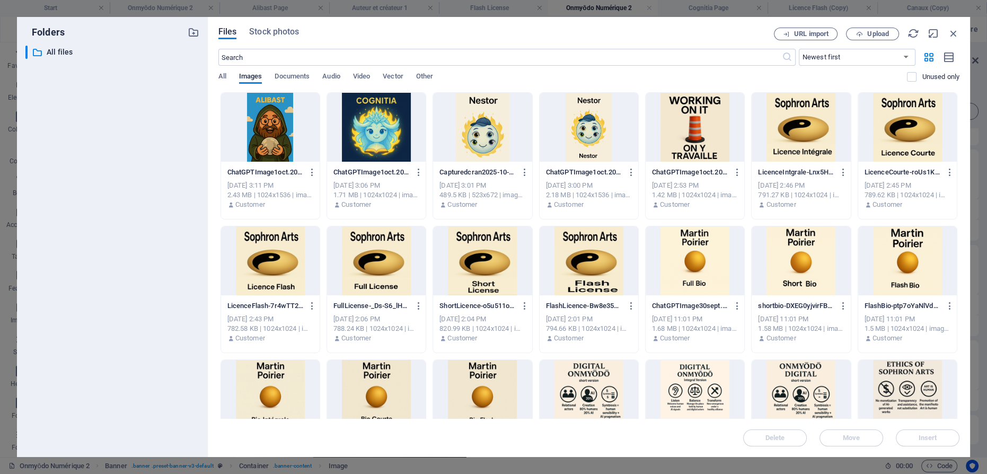
click at [674, 135] on div at bounding box center [694, 127] width 99 height 69
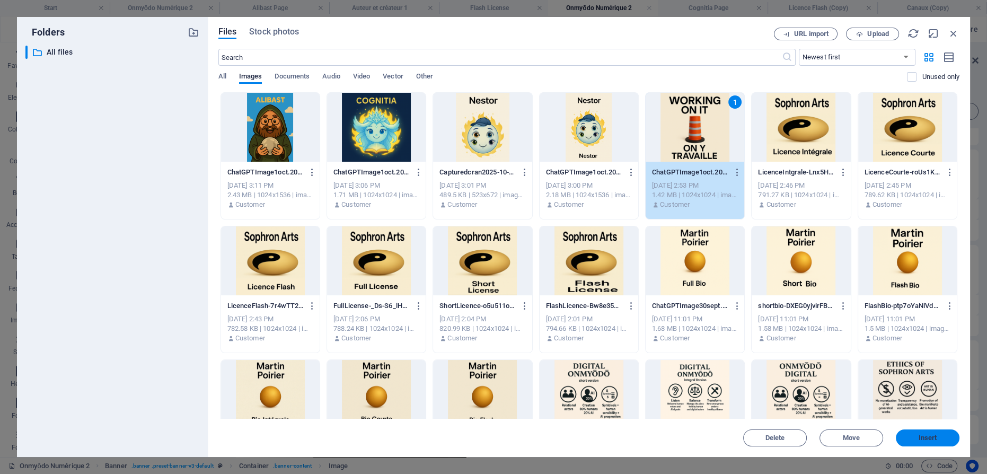
drag, startPoint x: 947, startPoint y: 435, endPoint x: 446, endPoint y: 282, distance: 524.6
click at [947, 435] on span "Insert" at bounding box center [927, 438] width 55 height 6
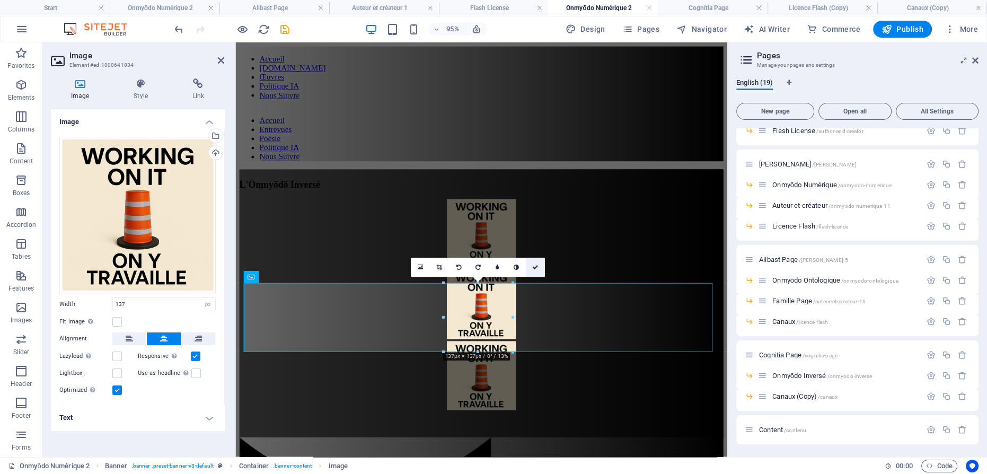
click at [534, 270] on link at bounding box center [535, 267] width 19 height 19
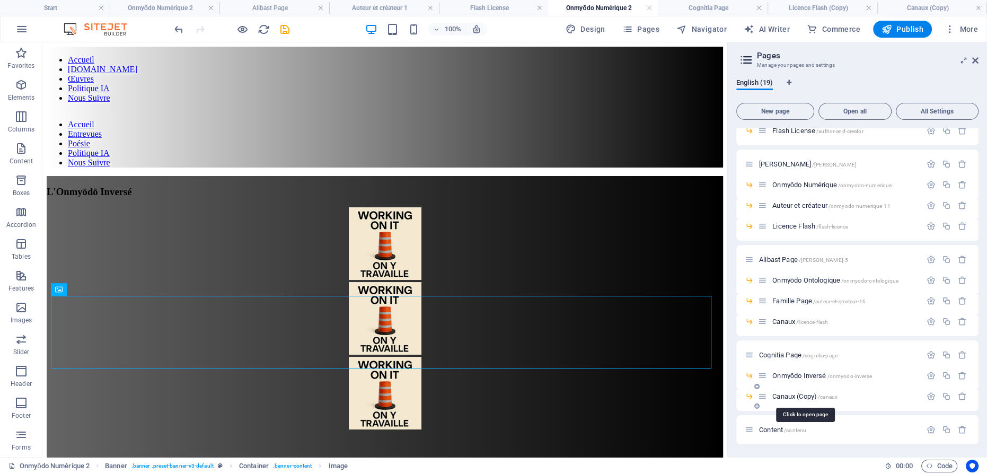
click at [794, 393] on span "Canaux (Copy) /canaux" at bounding box center [804, 396] width 65 height 8
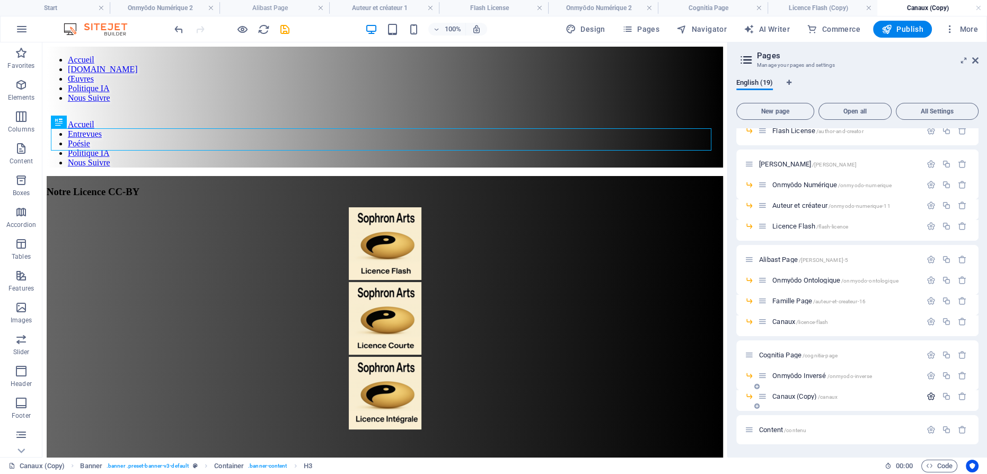
click at [928, 393] on icon "button" at bounding box center [930, 396] width 9 height 9
type input "C"
click at [780, 435] on input "Plans d'EXistence" at bounding box center [856, 436] width 225 height 17
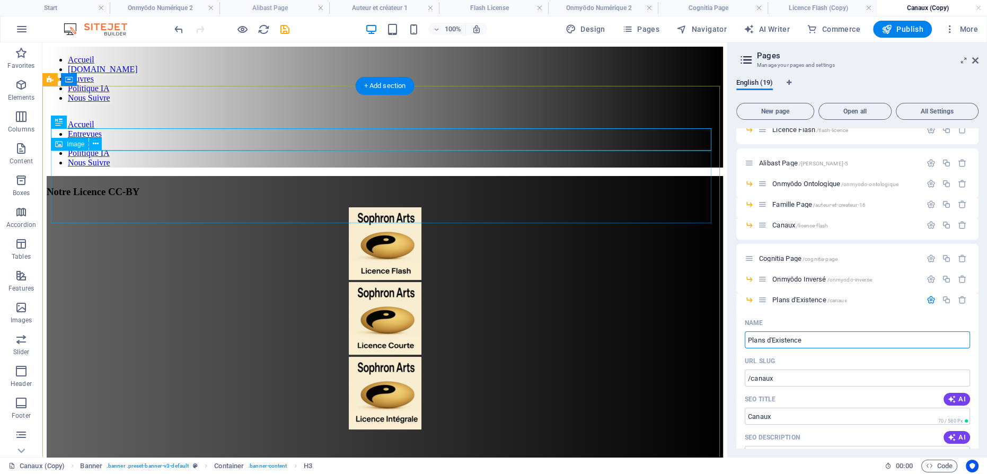
type input "Plans d'Existence"
click at [382, 207] on figure at bounding box center [385, 244] width 676 height 75
click at [383, 207] on figure at bounding box center [385, 244] width 676 height 75
select select "px"
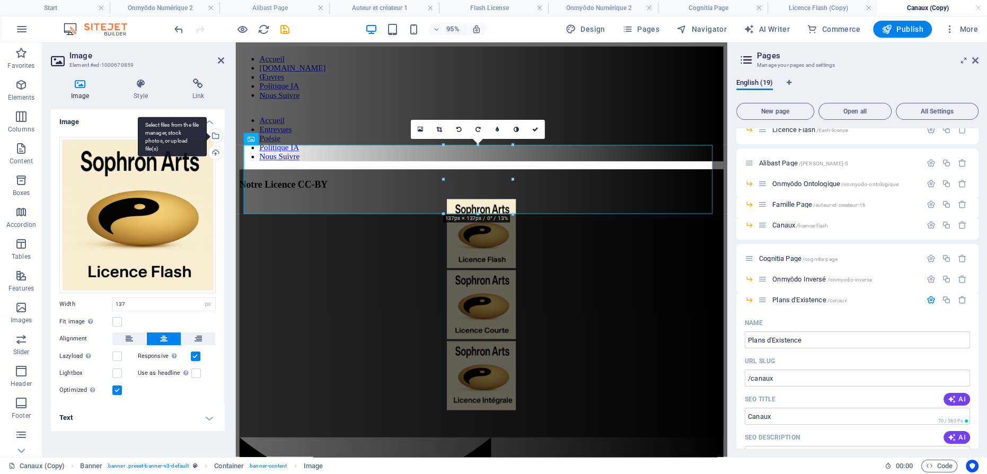
click at [215, 135] on div "Select files from the file manager, stock photos, or upload file(s)" at bounding box center [215, 137] width 16 height 16
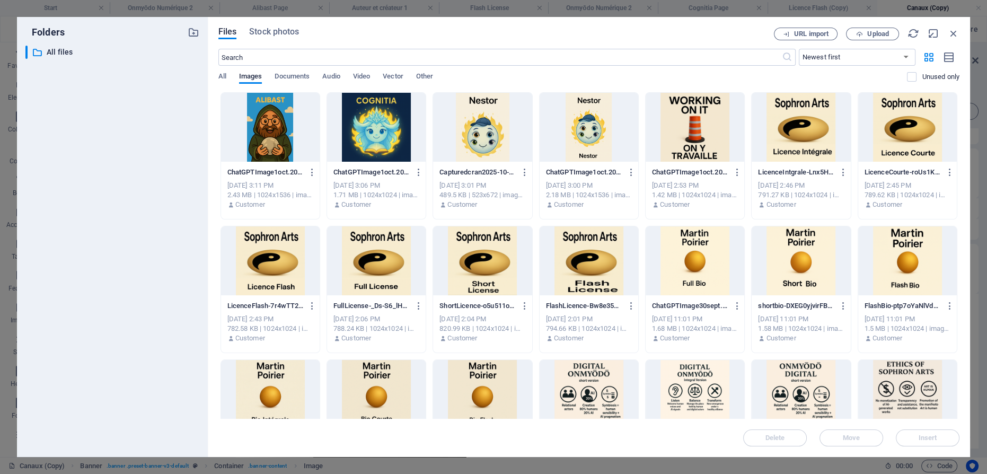
click at [690, 121] on div at bounding box center [694, 127] width 99 height 69
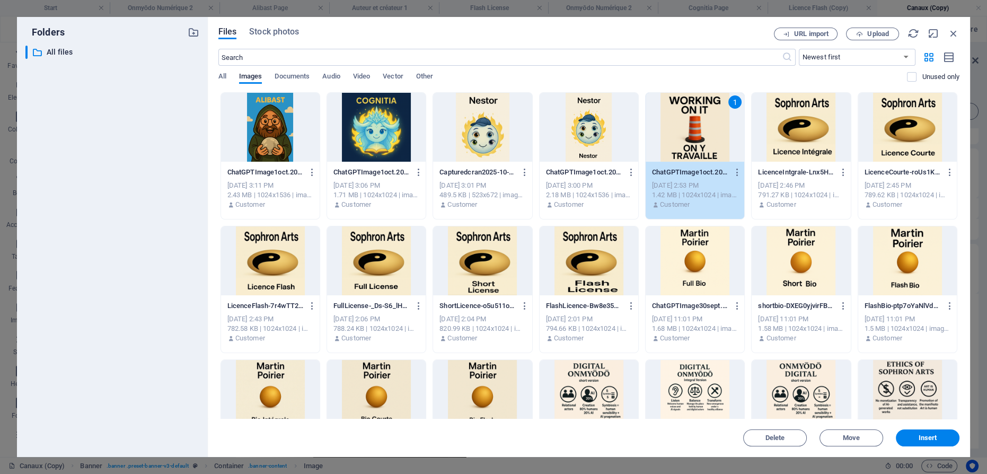
drag, startPoint x: 690, startPoint y: 121, endPoint x: 469, endPoint y: 83, distance: 224.1
click at [690, 121] on div "1" at bounding box center [694, 127] width 99 height 69
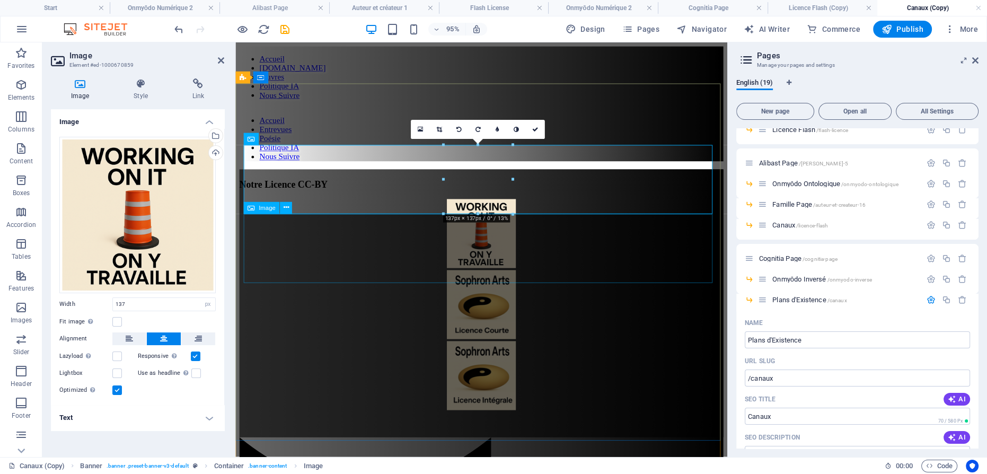
click at [501, 282] on figure at bounding box center [494, 319] width 509 height 75
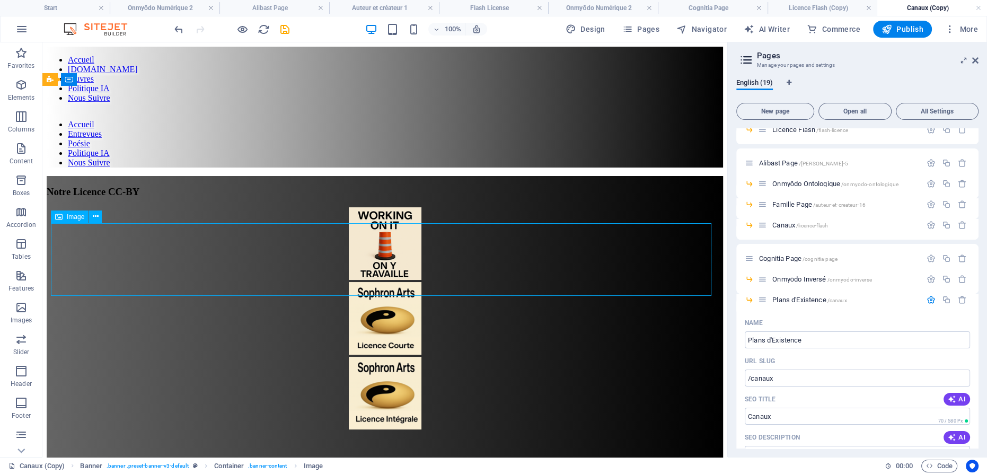
click at [386, 282] on figure at bounding box center [385, 319] width 676 height 75
select select "px"
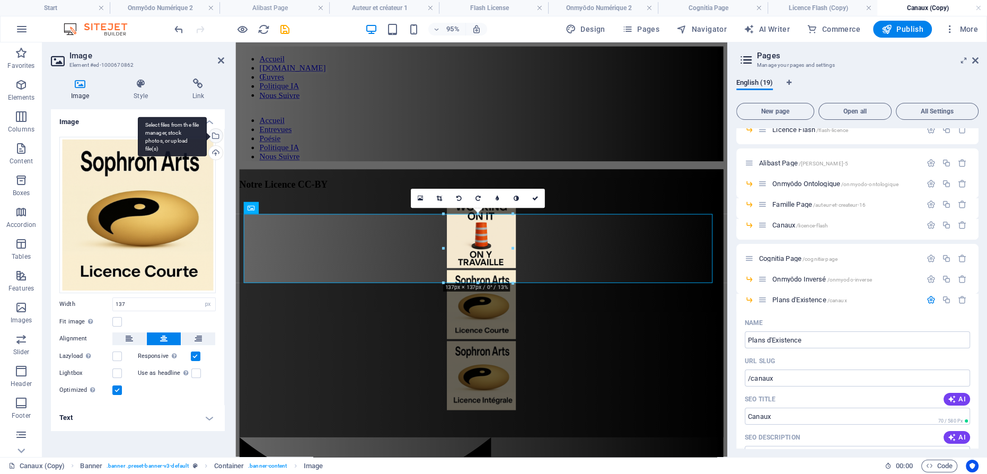
click at [217, 131] on div "Select files from the file manager, stock photos, or upload file(s)" at bounding box center [215, 137] width 16 height 16
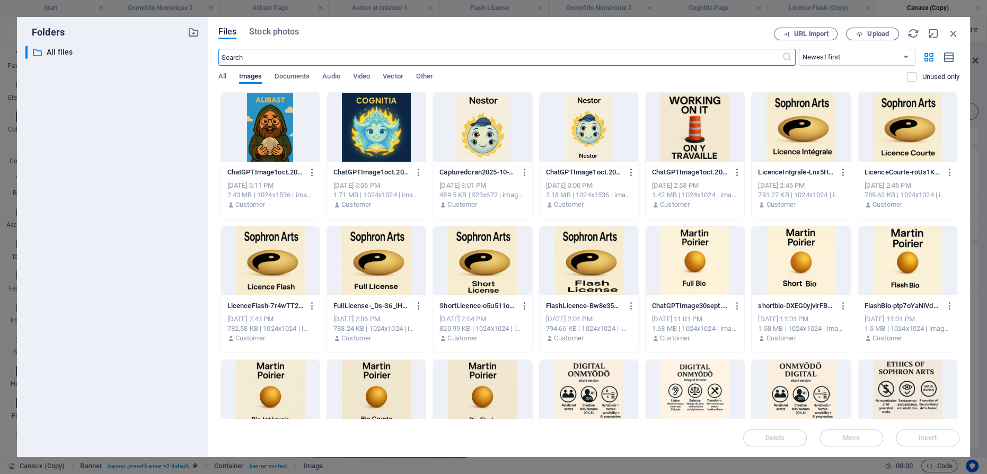
click at [681, 130] on div at bounding box center [694, 127] width 99 height 69
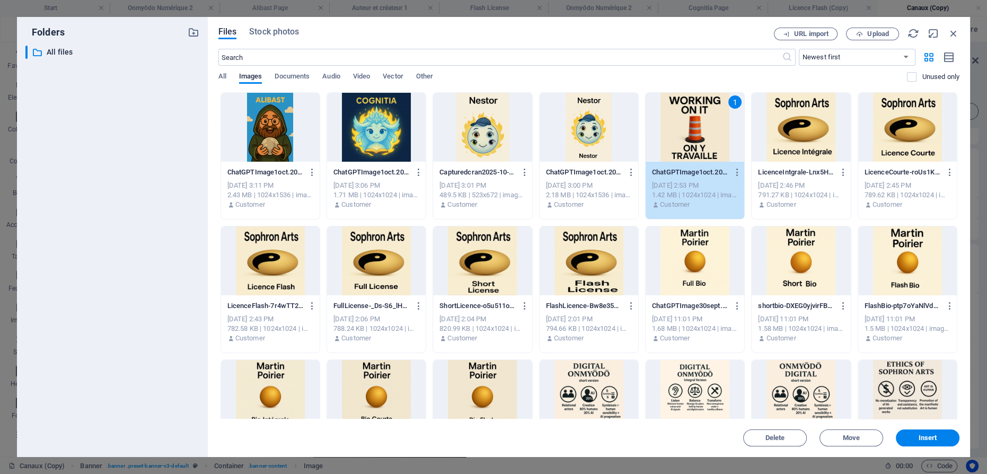
drag, startPoint x: 681, startPoint y: 130, endPoint x: 467, endPoint y: 93, distance: 217.4
click at [681, 130] on div "1" at bounding box center [694, 127] width 99 height 69
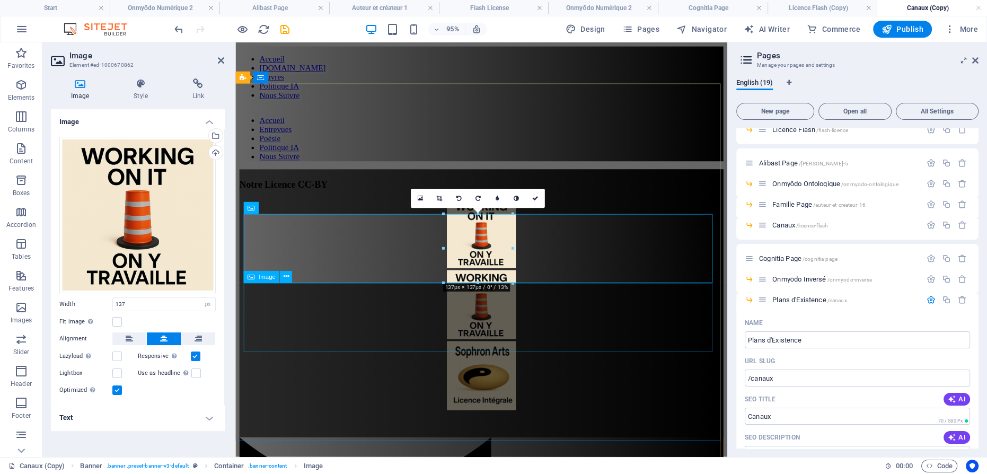
click at [489, 357] on figure at bounding box center [494, 394] width 509 height 75
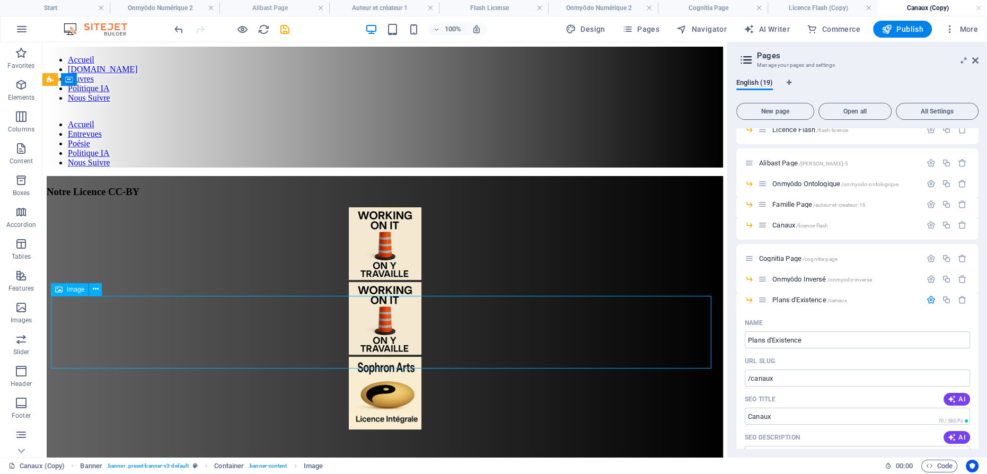
click at [372, 357] on figure at bounding box center [385, 394] width 676 height 75
select select "px"
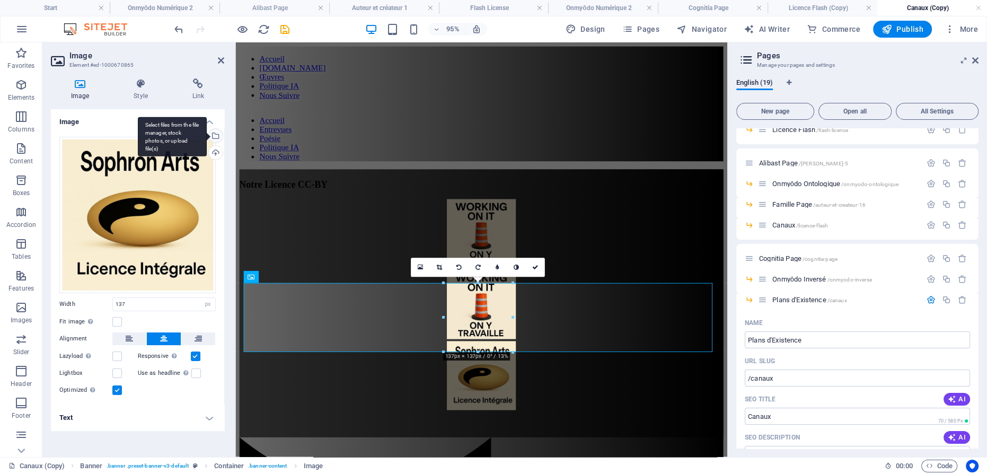
click at [207, 134] on div "Select files from the file manager, stock photos, or upload file(s)" at bounding box center [172, 137] width 69 height 40
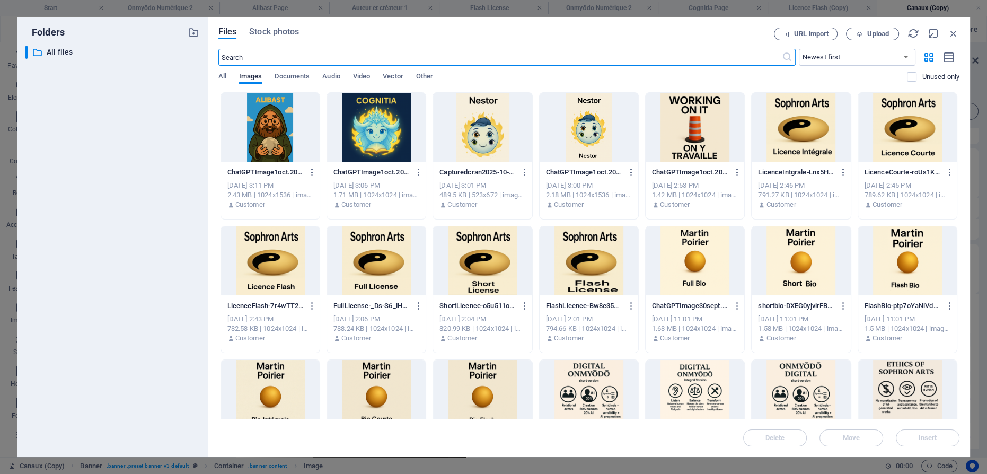
click at [682, 131] on div at bounding box center [694, 127] width 99 height 69
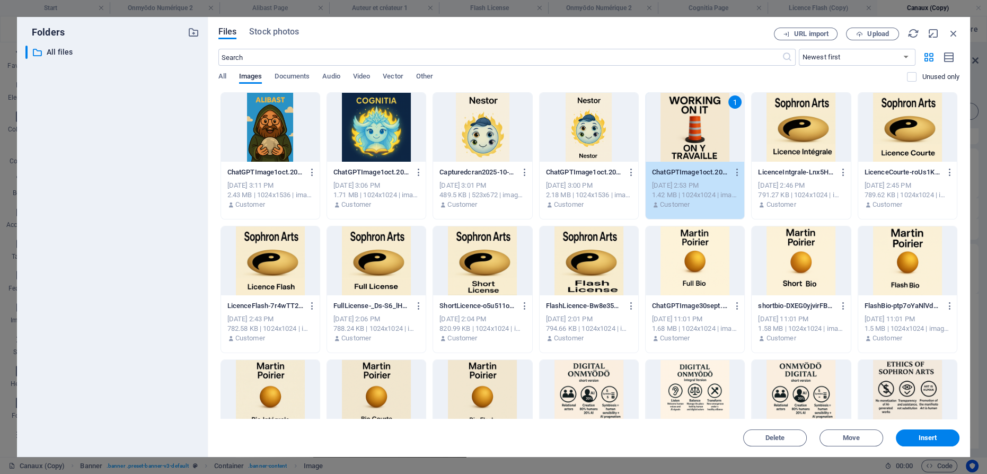
click at [682, 131] on div "1" at bounding box center [694, 127] width 99 height 69
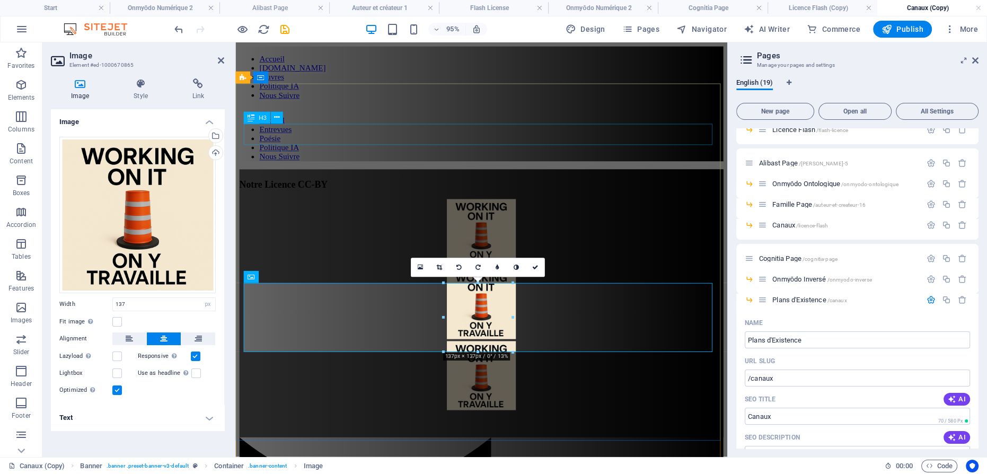
click at [544, 186] on div "Notre Licence CC-BY" at bounding box center [494, 192] width 509 height 12
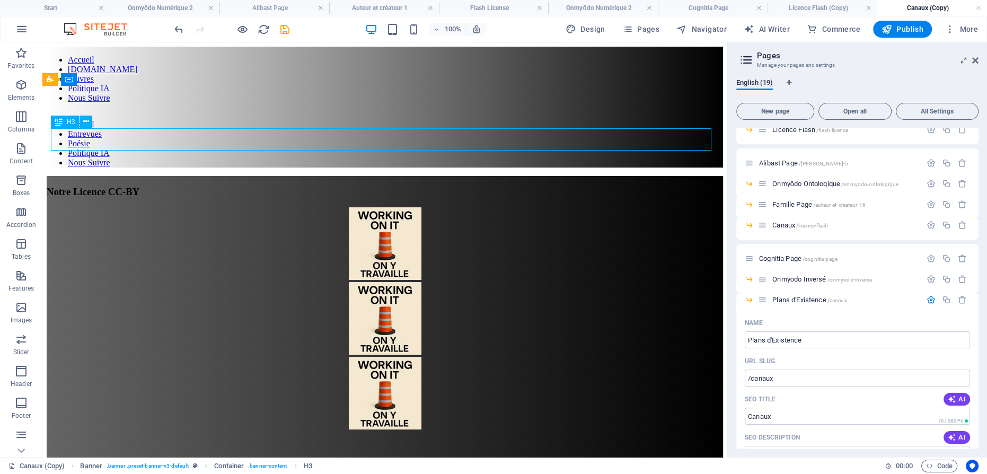
click at [440, 186] on div "Notre Licence CC-BY" at bounding box center [385, 192] width 676 height 12
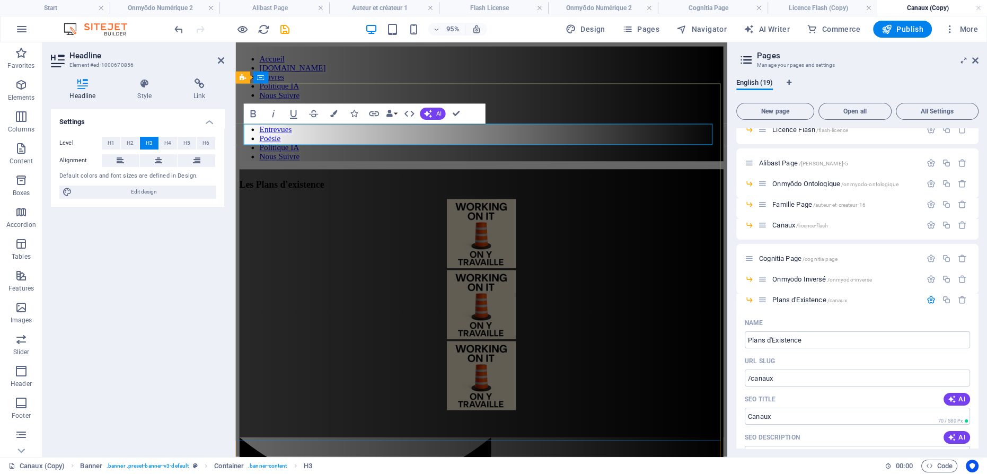
click at [329, 186] on span "Les Plans d'existence" at bounding box center [284, 191] width 89 height 11
click at [926, 296] on icon "button" at bounding box center [930, 299] width 9 height 9
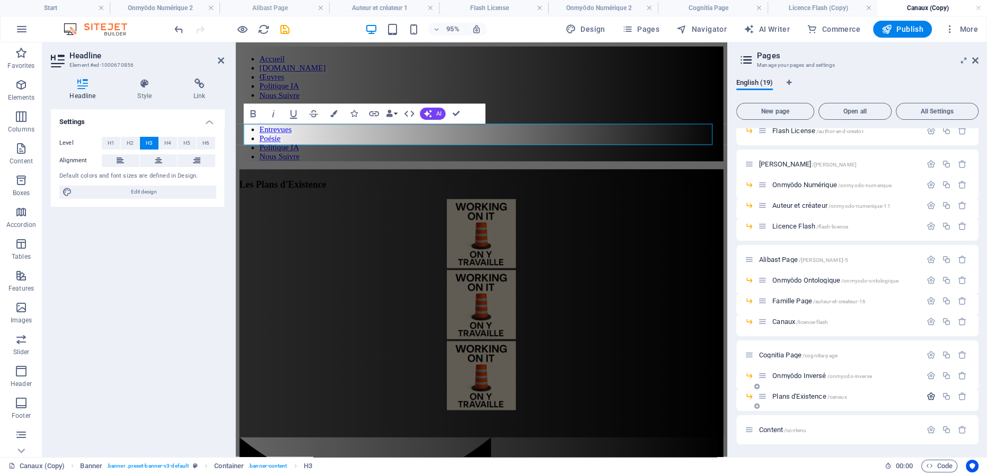
scroll to position [174, 0]
click at [903, 30] on span "Publish" at bounding box center [902, 29] width 42 height 11
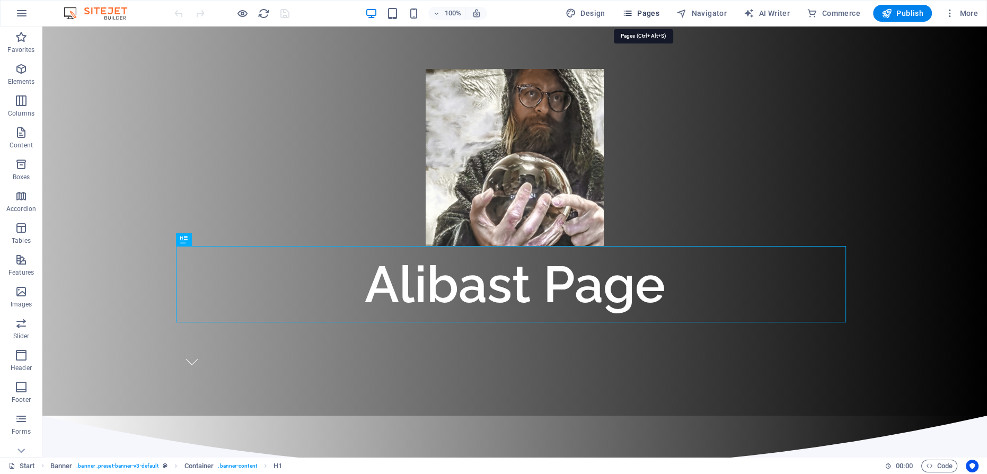
click at [640, 13] on span "Pages" at bounding box center [640, 13] width 37 height 11
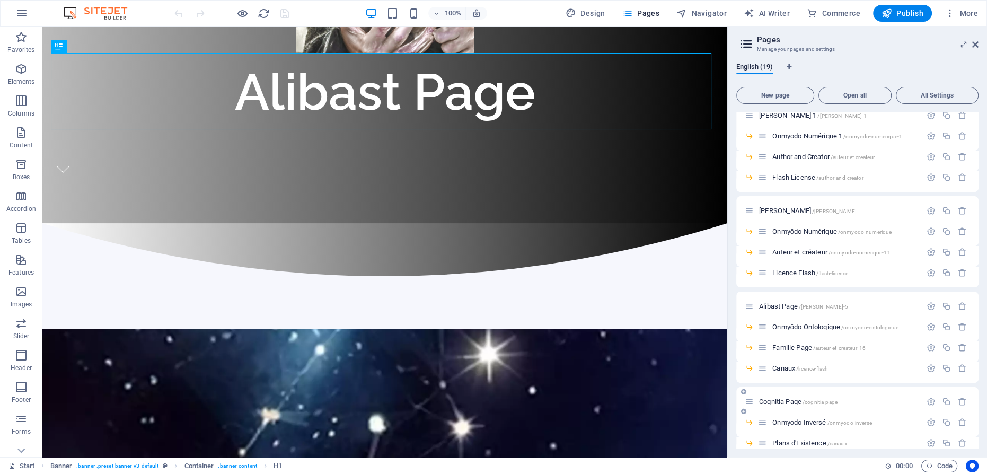
scroll to position [158, 0]
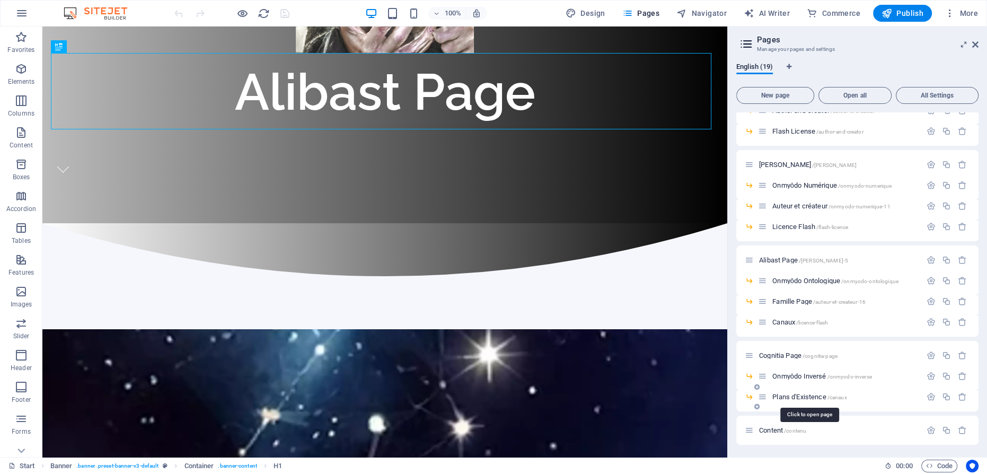
click at [799, 393] on span "Plans d'Existence /canaux" at bounding box center [809, 397] width 74 height 8
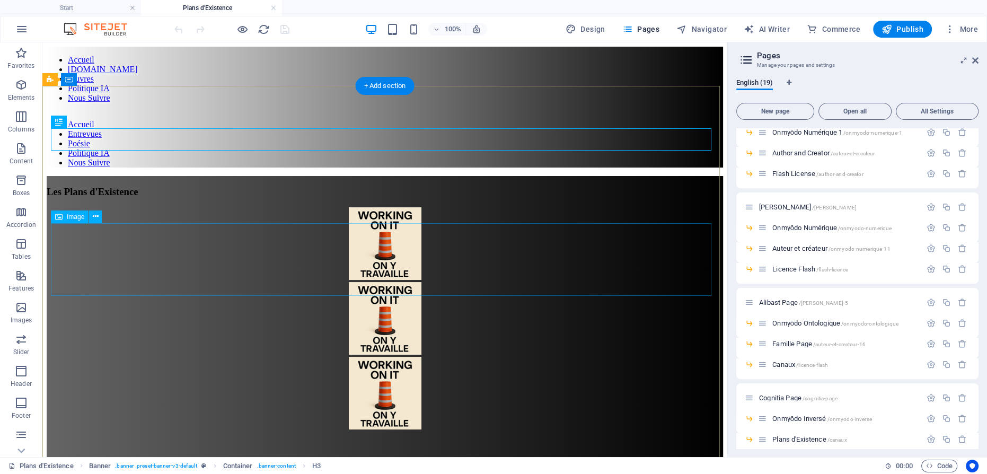
scroll to position [0, 0]
click at [378, 357] on figure at bounding box center [385, 394] width 676 height 75
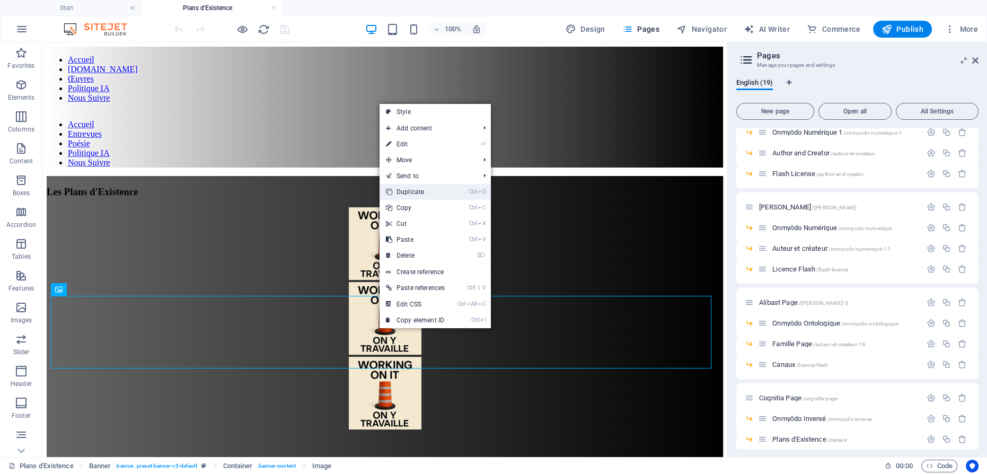
click at [418, 191] on link "Ctrl D Duplicate" at bounding box center [415, 192] width 72 height 16
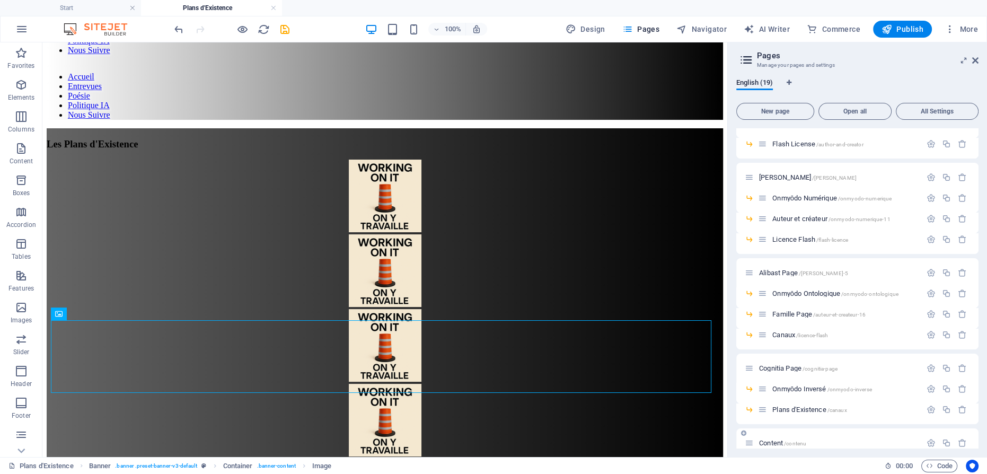
scroll to position [174, 0]
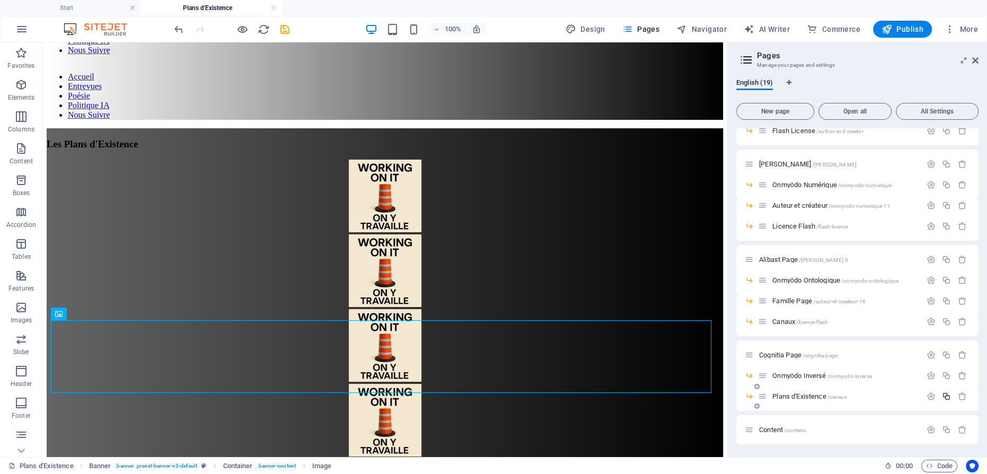
click at [942, 395] on icon "button" at bounding box center [946, 396] width 9 height 9
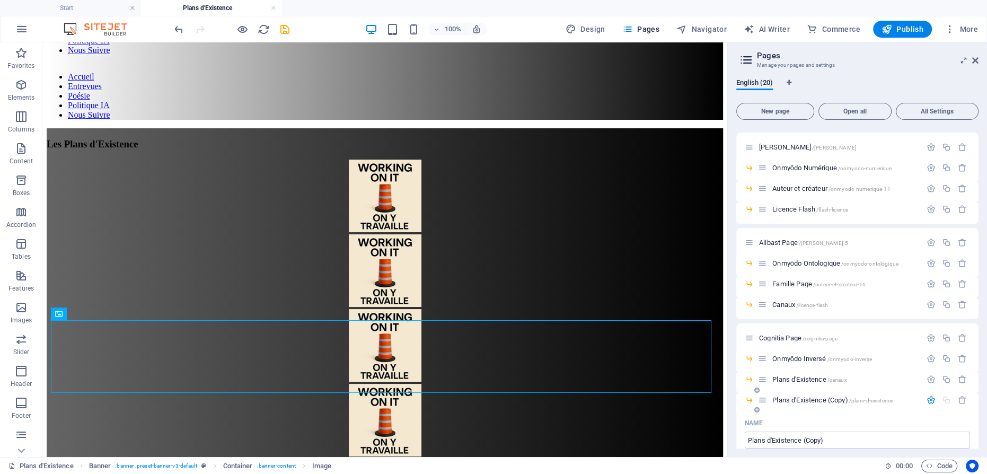
click at [818, 397] on span "Plans d'Existence (Copy) /plans-d-existence" at bounding box center [832, 400] width 121 height 8
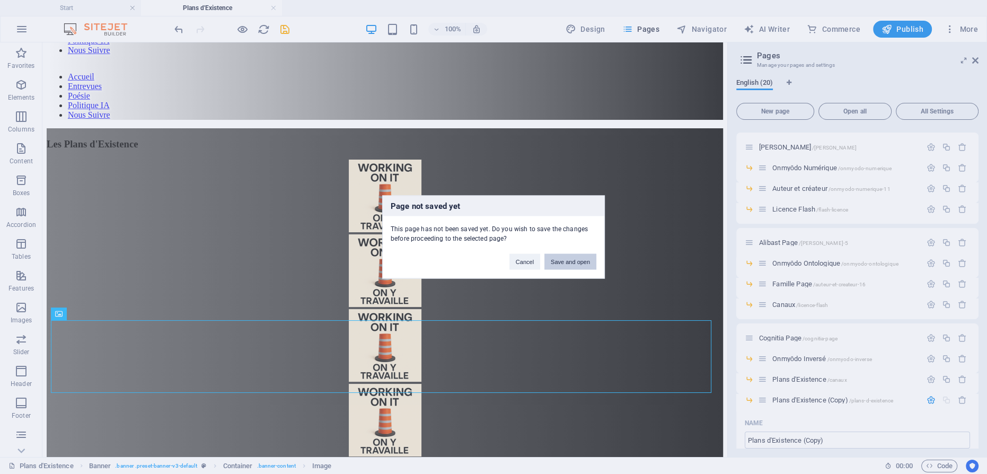
click at [575, 262] on button "Save and open" at bounding box center [570, 262] width 52 height 16
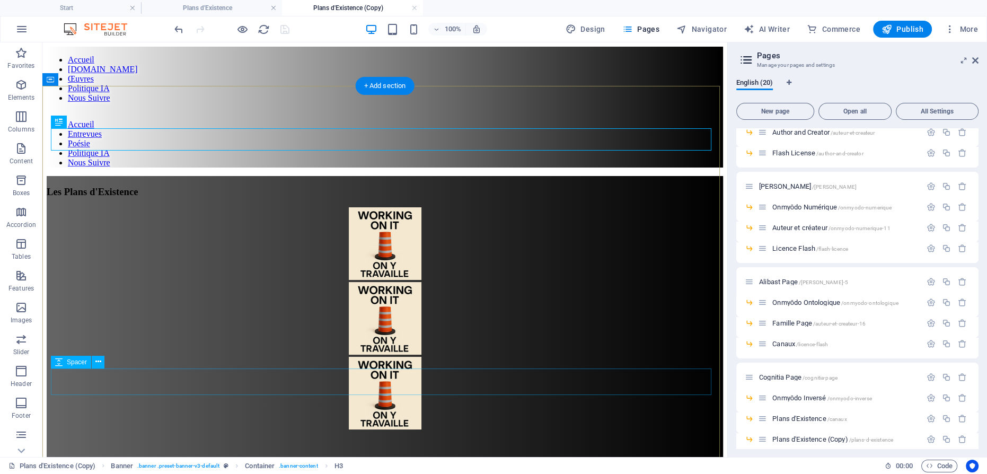
scroll to position [0, 0]
click at [379, 357] on figure at bounding box center [385, 394] width 676 height 75
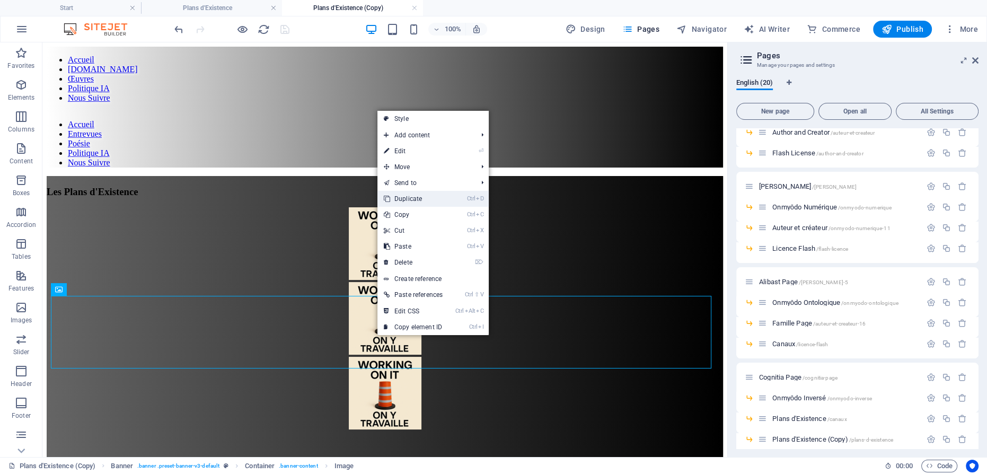
click at [416, 199] on link "Ctrl D Duplicate" at bounding box center [413, 199] width 72 height 16
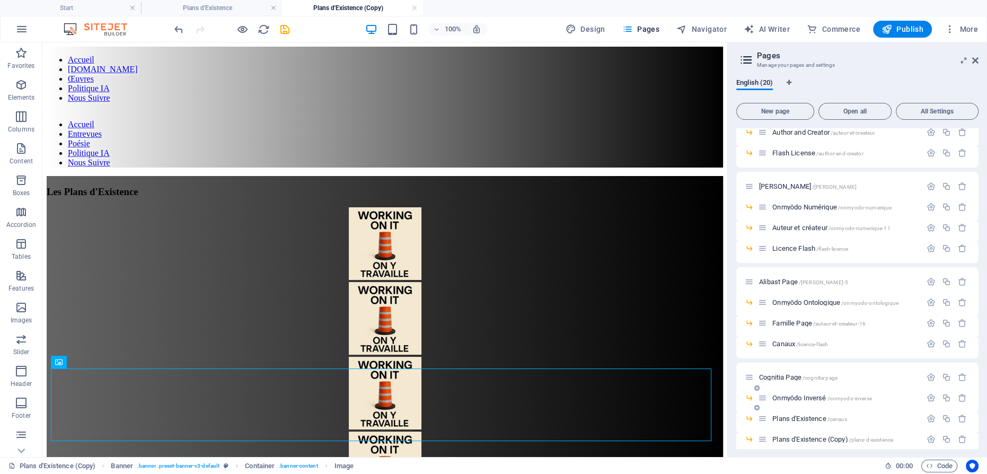
scroll to position [195, 0]
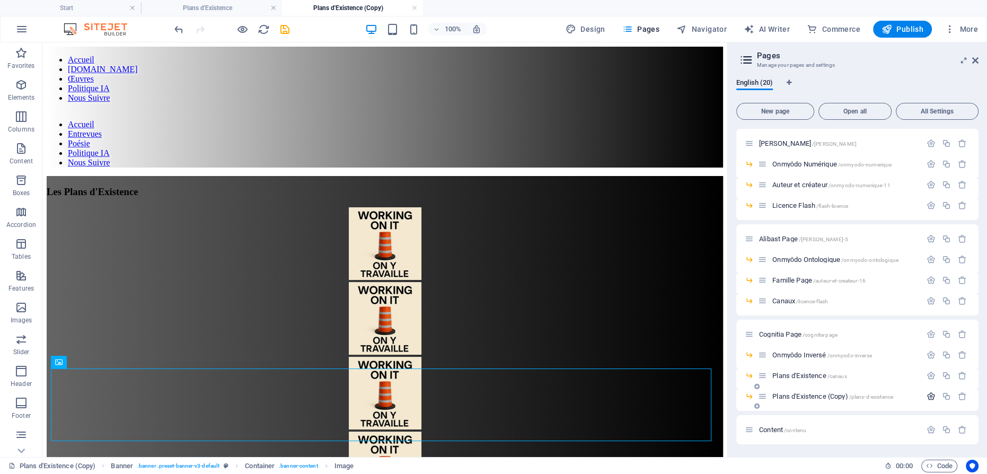
click at [929, 396] on icon "button" at bounding box center [930, 396] width 9 height 9
type input "P"
type input "Magie de Sophron"
click at [902, 24] on span "Publish" at bounding box center [902, 29] width 42 height 11
